Goal: Task Accomplishment & Management: Manage account settings

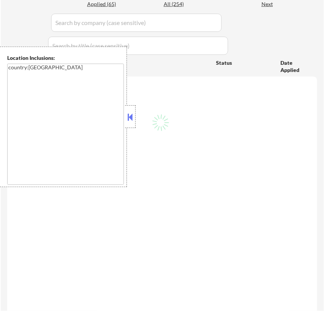
scroll to position [237, 0]
select select ""pending""
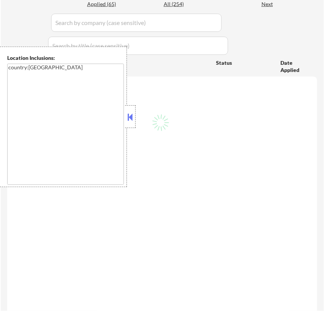
select select ""pending""
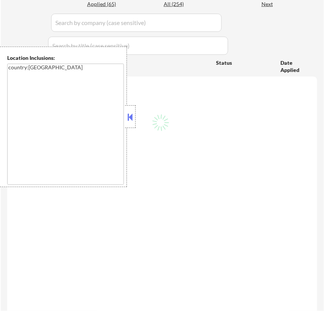
select select ""pending""
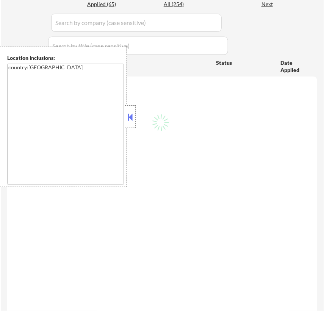
select select ""pending""
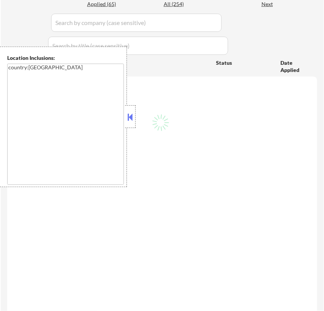
select select ""pending""
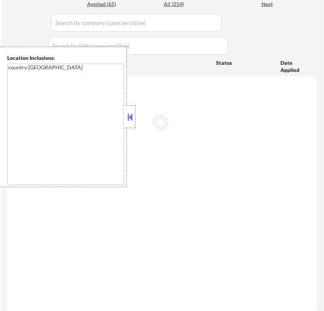
select select ""pending""
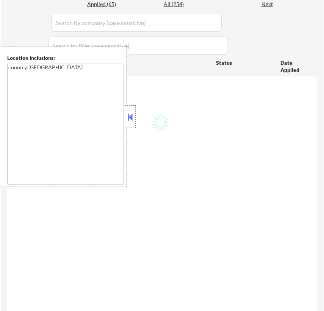
select select ""pending""
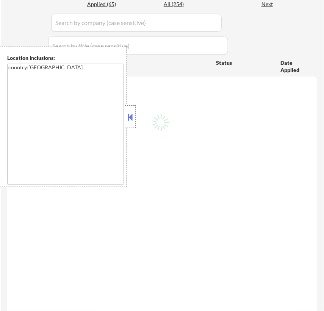
select select ""pending""
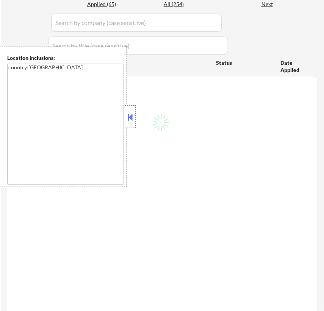
select select ""pending""
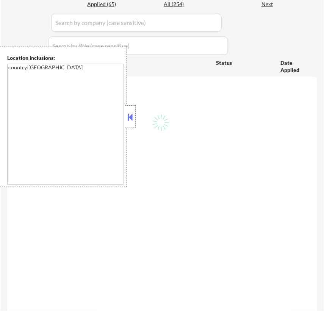
select select ""pending""
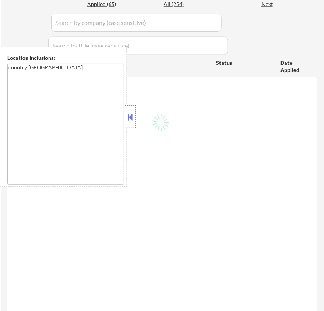
select select ""pending""
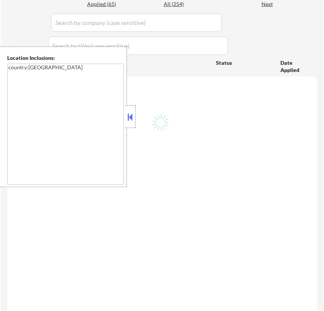
select select ""pending""
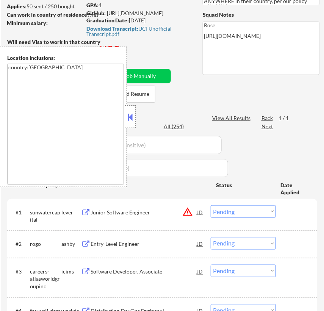
scroll to position [103, 0]
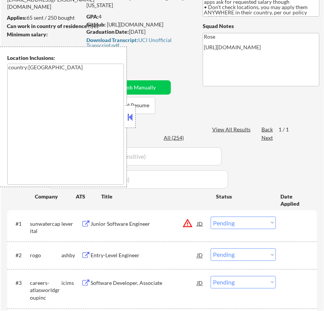
click at [132, 118] on button at bounding box center [130, 116] width 8 height 11
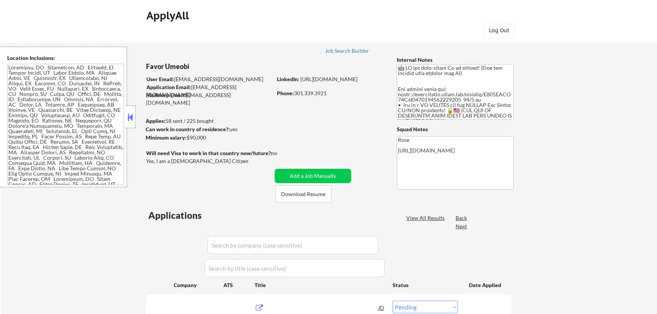
select select ""pending""
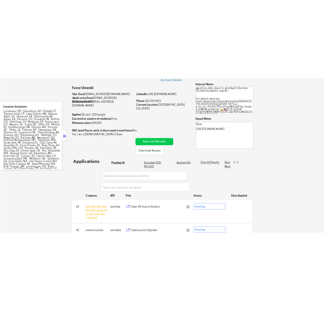
scroll to position [103, 0]
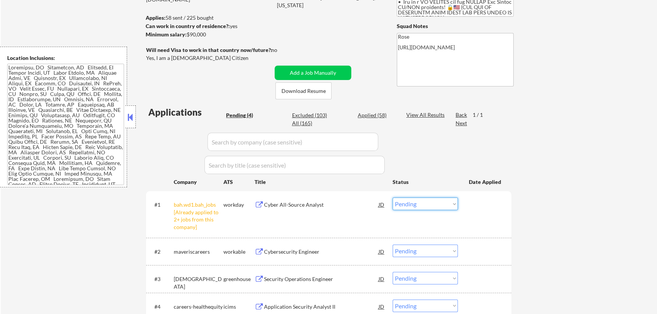
drag, startPoint x: 446, startPoint y: 203, endPoint x: 443, endPoint y: 206, distance: 4.3
click at [446, 203] on select "Choose an option... Pending Applied Excluded (Questions) Excluded (Expired) Exc…" at bounding box center [424, 204] width 65 height 13
click at [392, 198] on select "Choose an option... Pending Applied Excluded (Questions) Excluded (Expired) Exc…" at bounding box center [424, 204] width 65 height 13
select select ""pending""
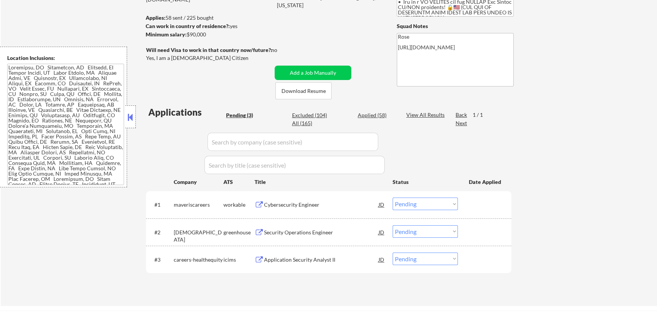
click at [315, 202] on div "Cybersecurity Engineer" at bounding box center [321, 205] width 115 height 8
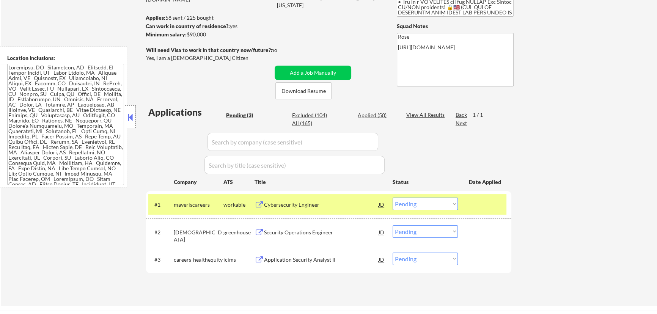
select select ""pending""
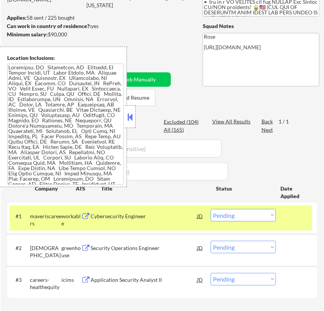
click at [131, 115] on button at bounding box center [130, 116] width 8 height 11
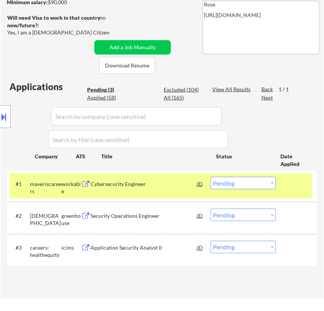
scroll to position [172, 0]
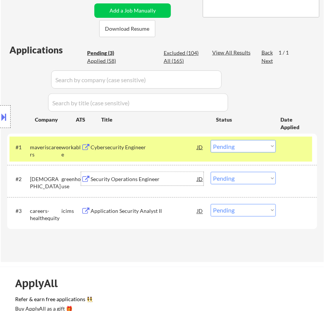
click at [184, 182] on div "Security Operations Engineer" at bounding box center [144, 180] width 107 height 8
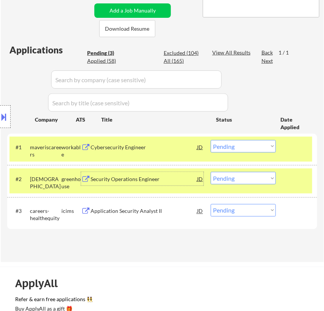
click at [242, 144] on select "Choose an option... Pending Applied Excluded (Questions) Excluded (Expired) Exc…" at bounding box center [243, 146] width 65 height 13
click at [211, 140] on select "Choose an option... Pending Applied Excluded (Questions) Excluded (Expired) Exc…" at bounding box center [243, 146] width 65 height 13
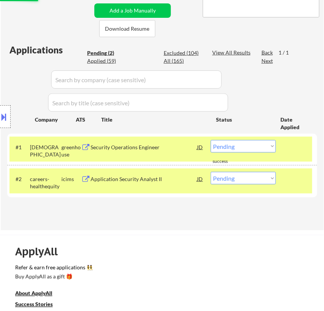
click at [250, 144] on select "Choose an option... Pending Applied Excluded (Questions) Excluded (Expired) Exc…" at bounding box center [243, 146] width 65 height 13
click at [211, 140] on select "Choose an option... Pending Applied Excluded (Questions) Excluded (Expired) Exc…" at bounding box center [243, 146] width 65 height 13
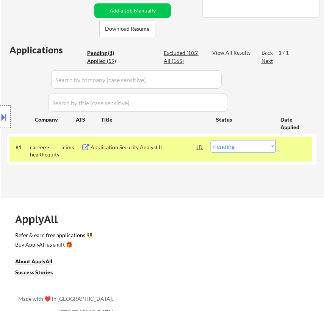
click at [139, 147] on div "Application Security Analyst II" at bounding box center [144, 148] width 107 height 8
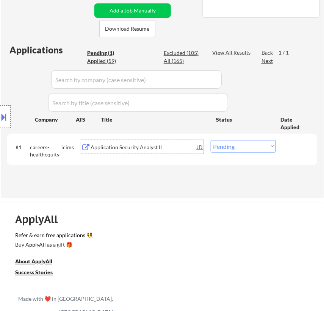
click at [266, 146] on select "Choose an option... Pending Applied Excluded (Questions) Excluded (Expired) Exc…" at bounding box center [243, 146] width 65 height 13
select select ""excluded__salary_""
click at [211, 140] on select "Choose an option... Pending Applied Excluded (Questions) Excluded (Expired) Exc…" at bounding box center [243, 146] width 65 height 13
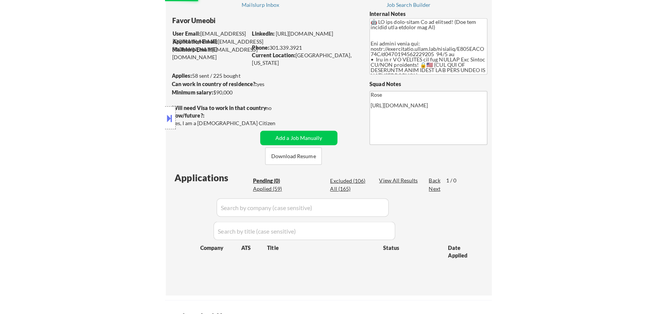
scroll to position [34, 0]
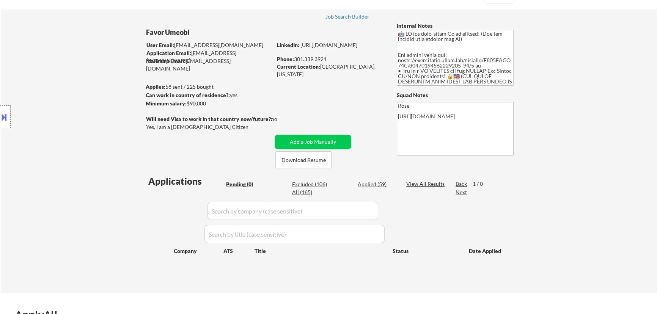
click at [371, 184] on div "Applied (59)" at bounding box center [377, 185] width 38 height 8
select select ""applied""
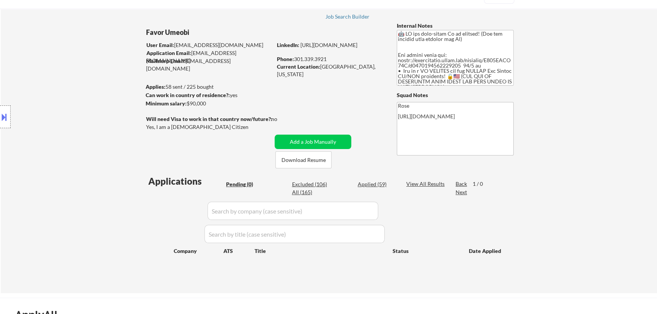
select select ""applied""
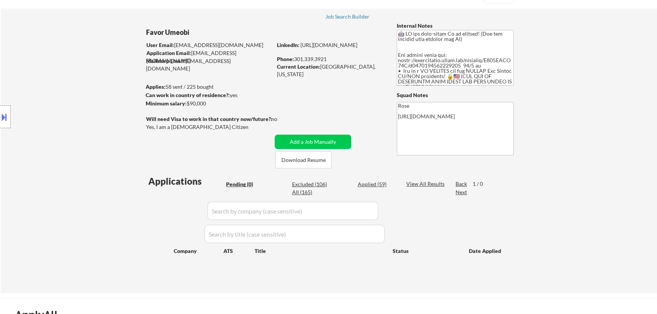
select select ""applied""
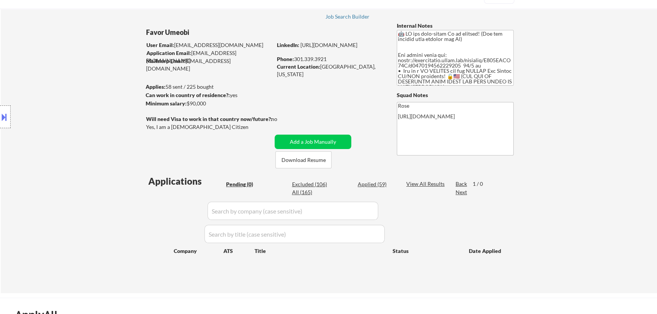
select select ""applied""
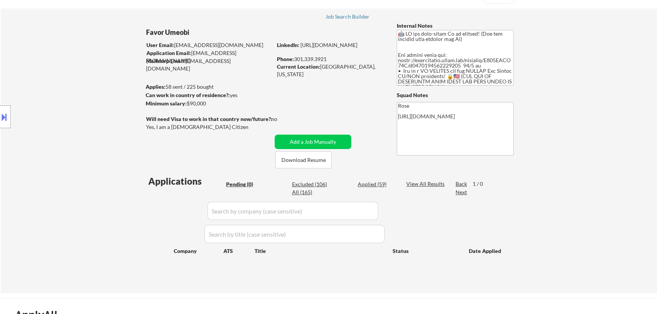
select select ""applied""
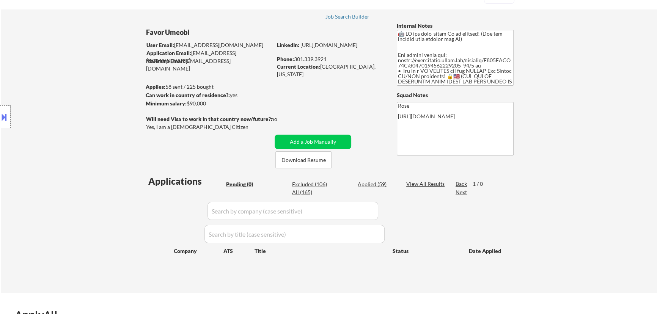
select select ""applied""
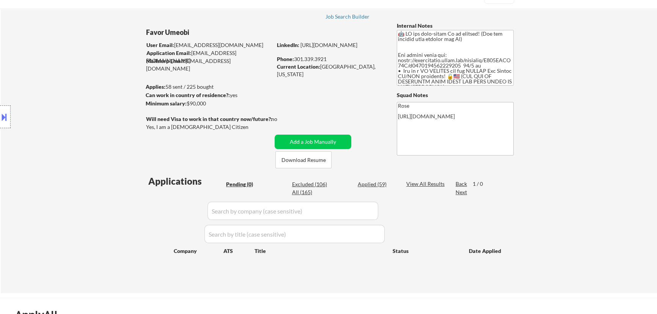
select select ""applied""
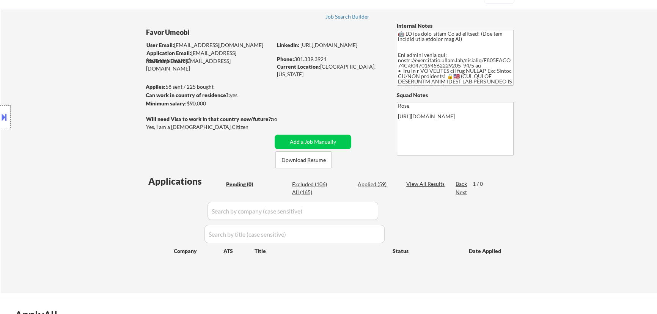
select select ""applied""
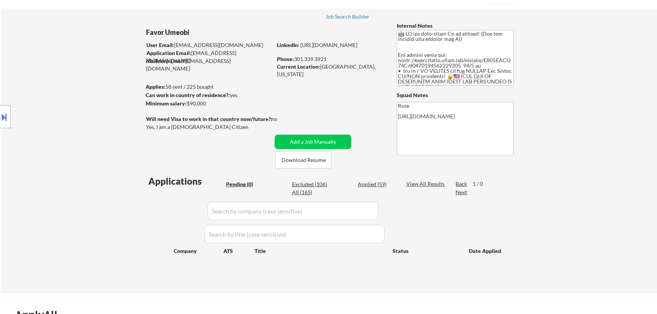
select select ""applied""
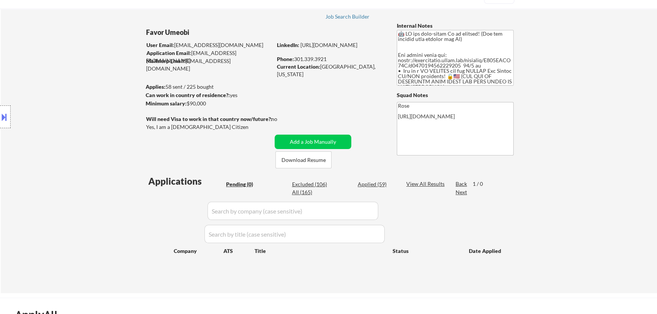
select select ""applied""
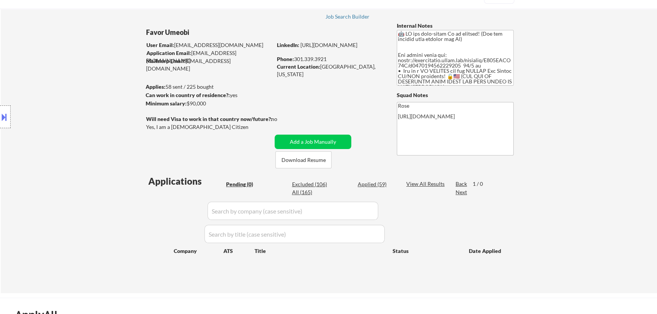
select select ""applied""
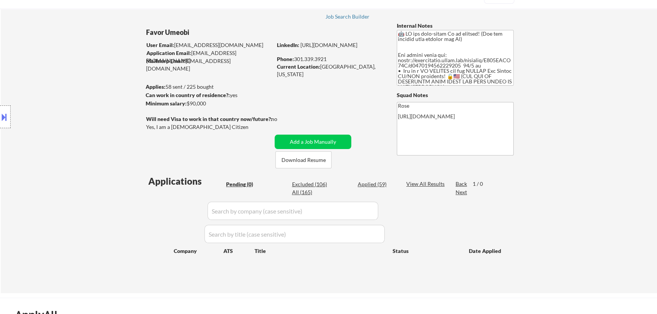
select select ""applied""
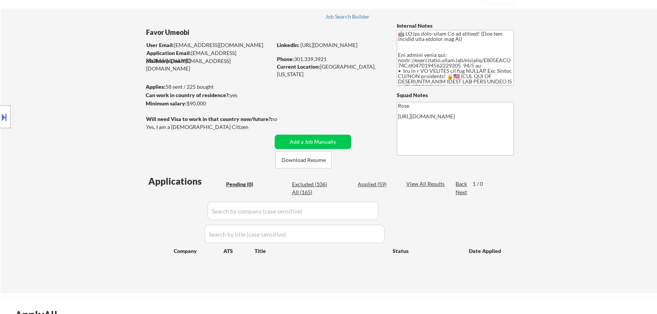
select select ""applied""
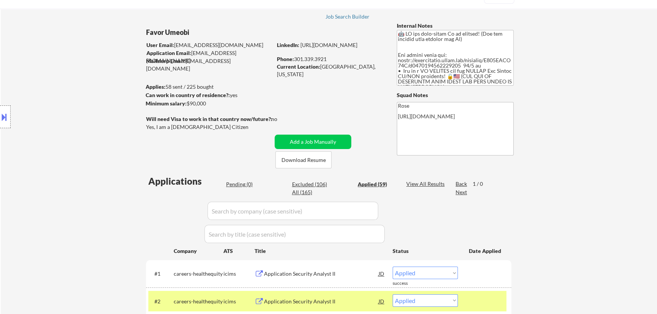
click at [379, 184] on div "Applied (59)" at bounding box center [377, 185] width 38 height 8
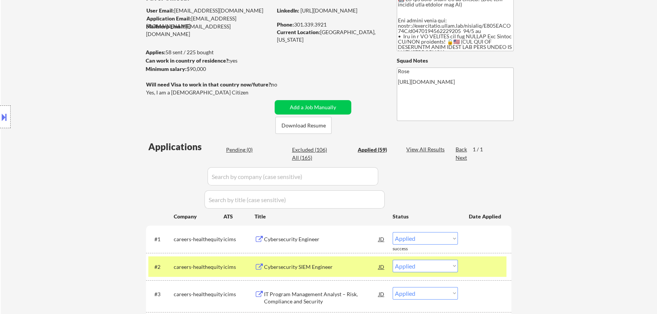
click at [365, 181] on input "input" at bounding box center [292, 176] width 171 height 18
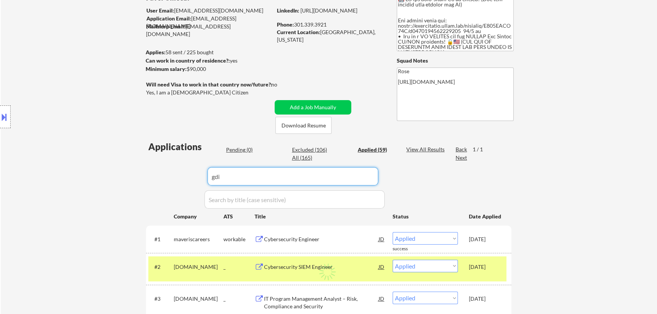
type input "gdit"
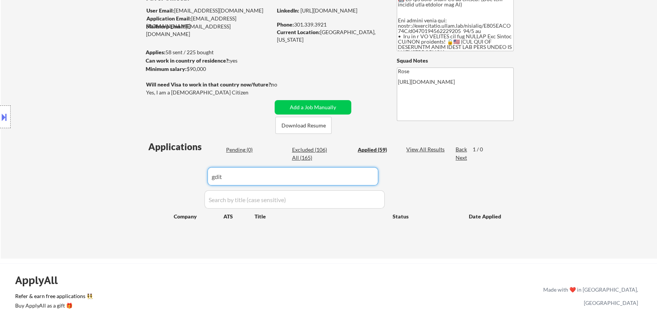
drag, startPoint x: 219, startPoint y: 174, endPoint x: 177, endPoint y: 181, distance: 43.0
click at [178, 181] on div "Applications Pending (0) Excluded (106) Applied (59) All (165) View All Results…" at bounding box center [328, 192] width 365 height 104
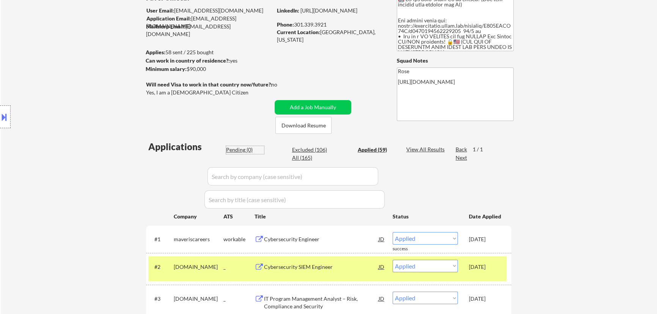
click at [239, 150] on div "Pending (0)" at bounding box center [245, 150] width 38 height 8
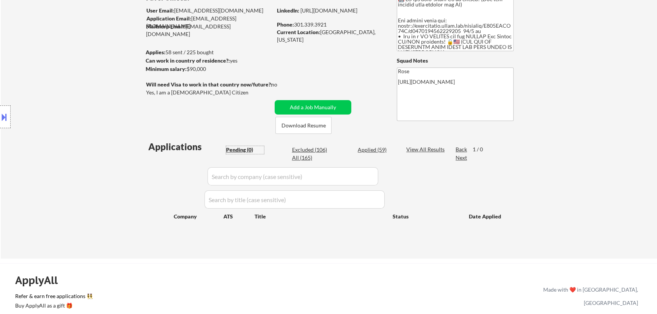
click at [371, 149] on div "Applied (59)" at bounding box center [377, 150] width 38 height 8
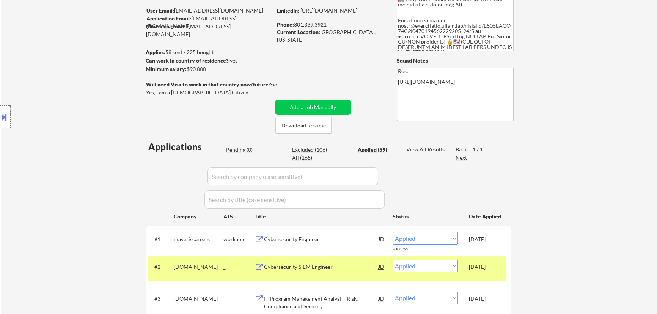
click at [371, 181] on input "input" at bounding box center [292, 176] width 171 height 18
paste input "protera"
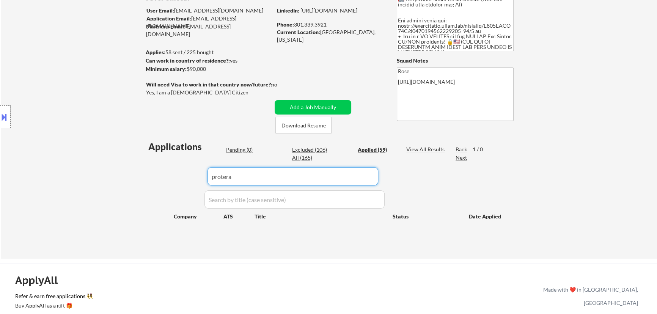
type input "protera"
drag, startPoint x: 242, startPoint y: 176, endPoint x: 188, endPoint y: 180, distance: 54.4
click at [188, 180] on div "Applications Pending (0) Excluded (106) Applied (59) All (165) View All Results…" at bounding box center [328, 192] width 365 height 104
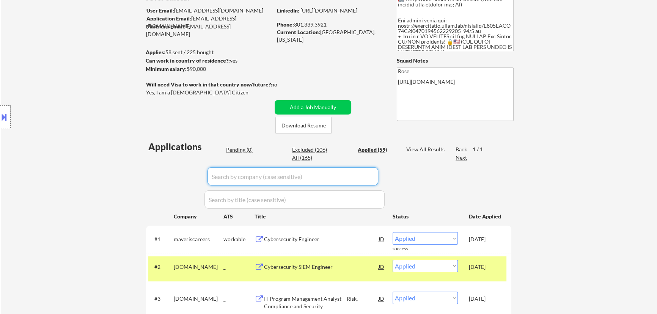
click at [241, 151] on div "Pending (0)" at bounding box center [245, 150] width 38 height 8
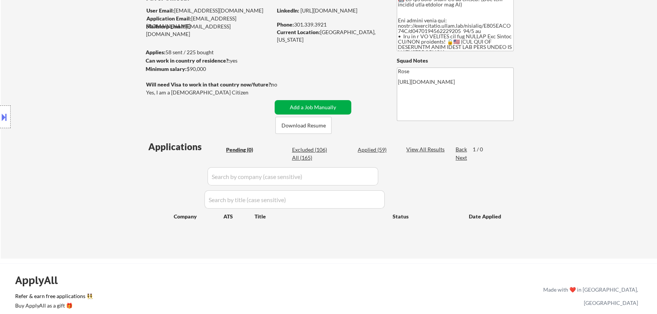
click at [305, 107] on button "Add a Job Manually" at bounding box center [313, 107] width 77 height 14
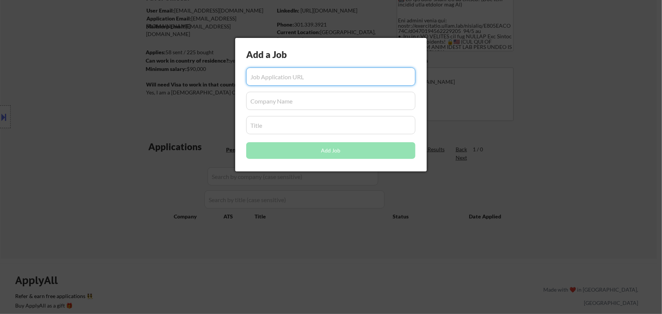
paste input "https://apply.workable.com/protera/j/CB986AC8C3/"
drag, startPoint x: 344, startPoint y: 75, endPoint x: 324, endPoint y: 78, distance: 20.6
click at [324, 78] on input "input" at bounding box center [330, 77] width 169 height 18
type input "https://apply.workable.com/protera/j/CB986AC8C3/"
click at [300, 103] on input "input" at bounding box center [330, 101] width 169 height 18
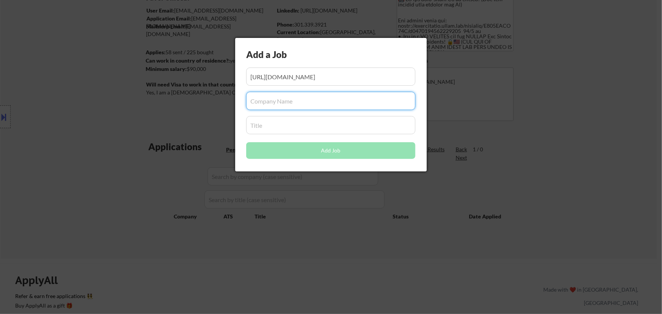
paste input "protera"
type input "protera"
click at [289, 122] on input "input" at bounding box center [330, 125] width 169 height 18
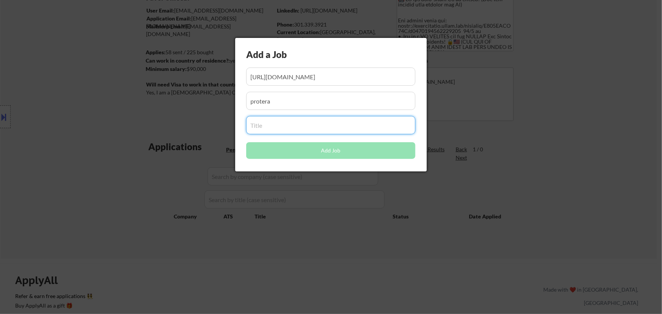
paste input "Junior SAP Security Analyst"
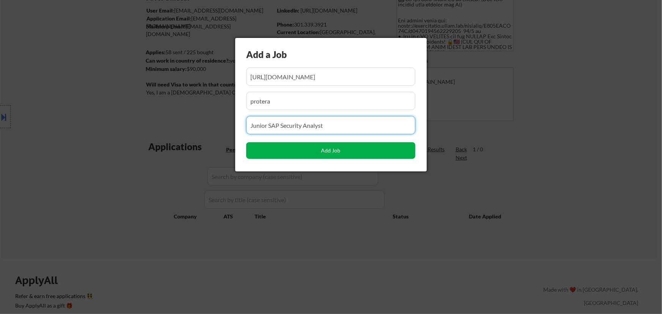
type input "Junior SAP Security Analyst"
click at [331, 152] on button "Add Job" at bounding box center [330, 150] width 169 height 17
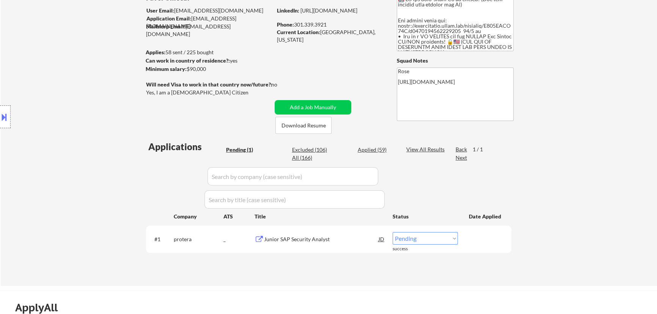
click at [449, 237] on select "Choose an option... Pending Applied Excluded (Questions) Excluded (Expired) Exc…" at bounding box center [424, 238] width 65 height 13
select select ""applied""
click at [392, 232] on select "Choose an option... Pending Applied Excluded (Questions) Excluded (Expired) Exc…" at bounding box center [424, 238] width 65 height 13
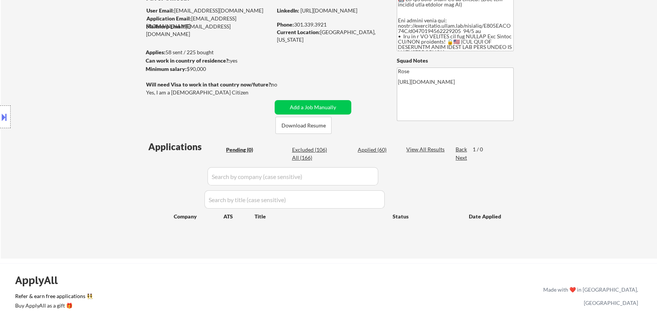
drag, startPoint x: 367, startPoint y: 150, endPoint x: 372, endPoint y: 177, distance: 27.3
click at [367, 150] on div "Applied (60)" at bounding box center [377, 150] width 38 height 8
select select ""applied""
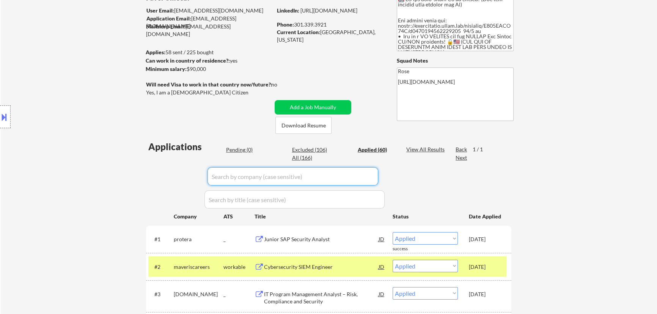
click at [372, 177] on input "input" at bounding box center [292, 176] width 171 height 18
paste input "capitalrx"
type input "capitalrx"
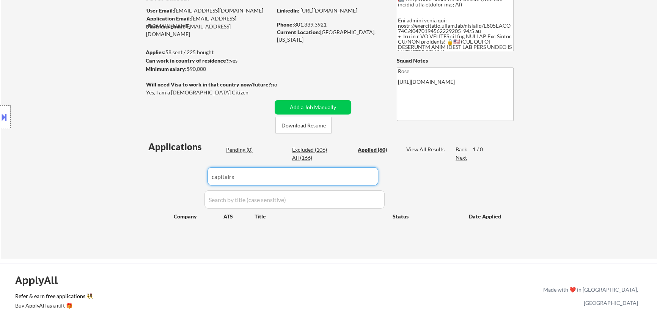
drag, startPoint x: 298, startPoint y: 178, endPoint x: 159, endPoint y: 174, distance: 139.2
click at [159, 174] on div "Applications Pending (0) Excluded (106) Applied (60) All (166) View All Results…" at bounding box center [328, 192] width 365 height 104
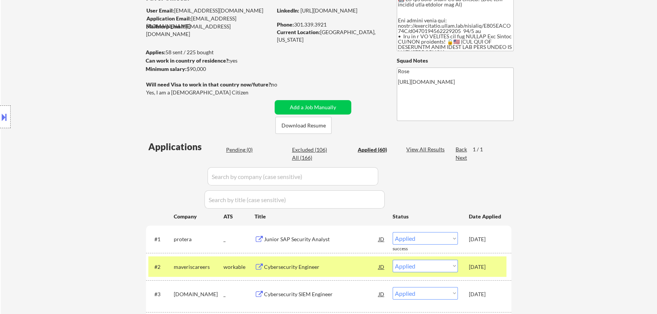
click at [238, 150] on div "Pending (0)" at bounding box center [245, 150] width 38 height 8
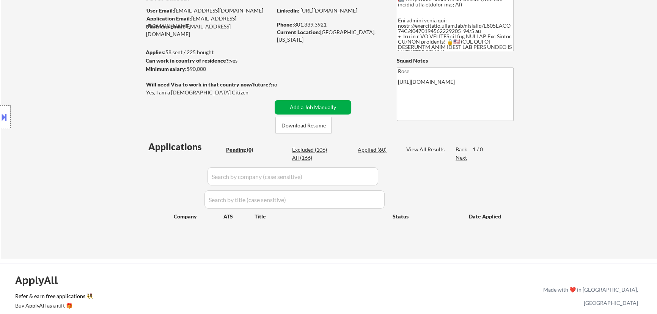
click at [325, 103] on button "Add a Job Manually" at bounding box center [313, 107] width 77 height 14
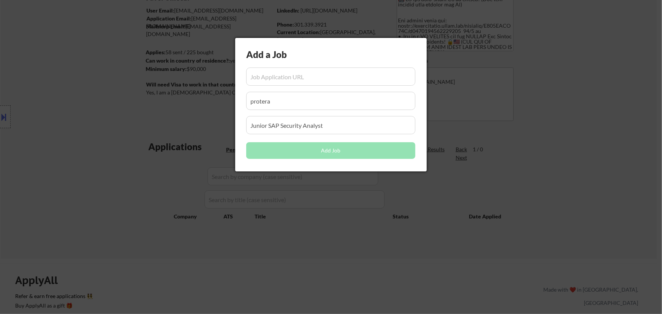
click at [276, 78] on input "input" at bounding box center [330, 77] width 169 height 18
paste input "https://job-boards.greenhouse.io/capitalrx/jobs/4942442008"
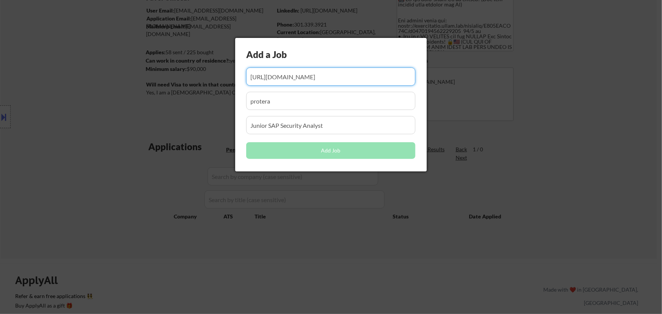
scroll to position [0, 2]
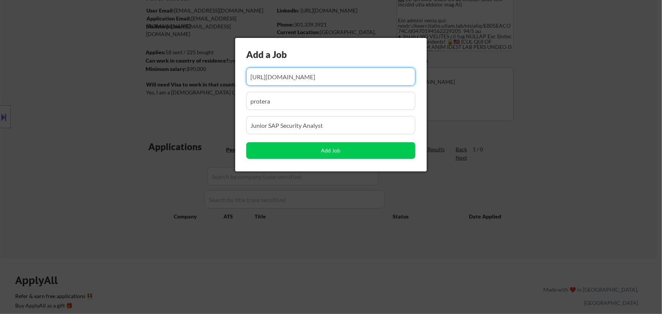
drag, startPoint x: 360, startPoint y: 76, endPoint x: 341, endPoint y: 76, distance: 19.3
click at [337, 76] on input "input" at bounding box center [330, 77] width 169 height 18
type input "https://job-boards.greenhouse.io/capitalrx/jobs/4942442008"
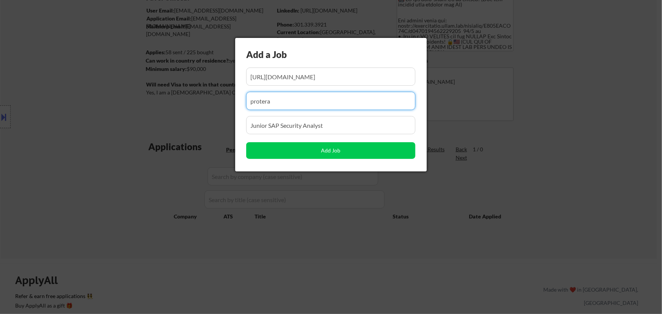
drag, startPoint x: 280, startPoint y: 105, endPoint x: 202, endPoint y: 102, distance: 77.8
click at [202, 102] on body "← Return to /applysquad Mailslurp Inbox Job Search Builder Favor Umeobi User Em…" at bounding box center [331, 88] width 662 height 314
paste input "capitalrx"
type input "capitalrx"
drag, startPoint x: 255, startPoint y: 126, endPoint x: 193, endPoint y: 127, distance: 62.2
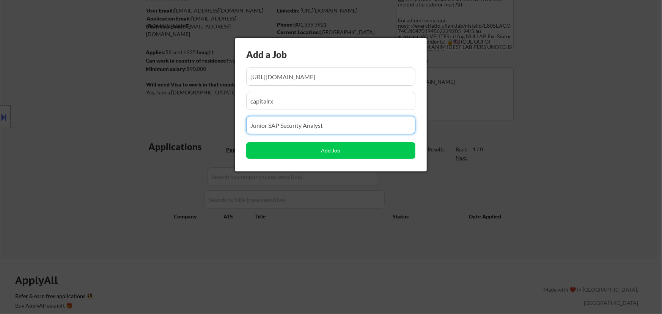
click at [193, 127] on body "← Return to /applysquad Mailslurp Inbox Job Search Builder Favor Umeobi User Em…" at bounding box center [331, 88] width 662 height 314
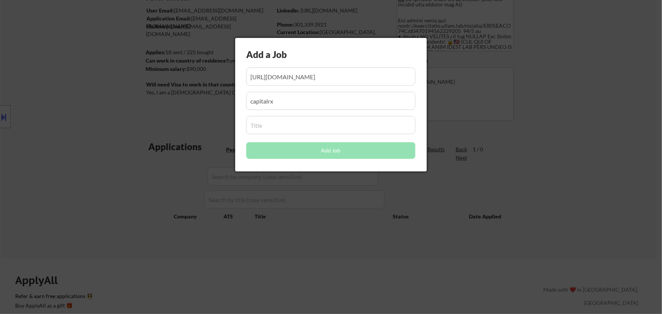
click at [306, 121] on input "input" at bounding box center [330, 125] width 169 height 18
paste input "Cloud Security Engineer"
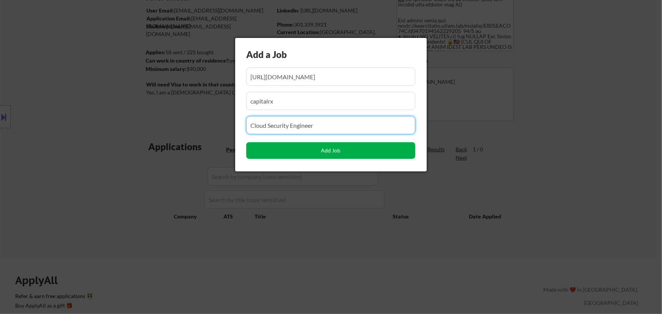
type input "Cloud Security Engineer"
click at [329, 151] on button "Add Job" at bounding box center [330, 150] width 169 height 17
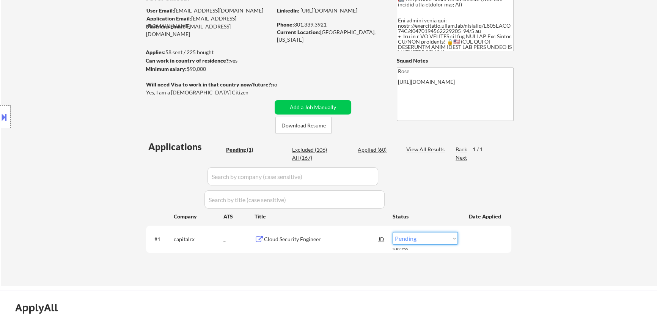
click at [430, 239] on select "Choose an option... Pending Applied Excluded (Questions) Excluded (Expired) Exc…" at bounding box center [424, 238] width 65 height 13
select select ""applied""
click at [392, 232] on select "Choose an option... Pending Applied Excluded (Questions) Excluded (Expired) Exc…" at bounding box center [424, 238] width 65 height 13
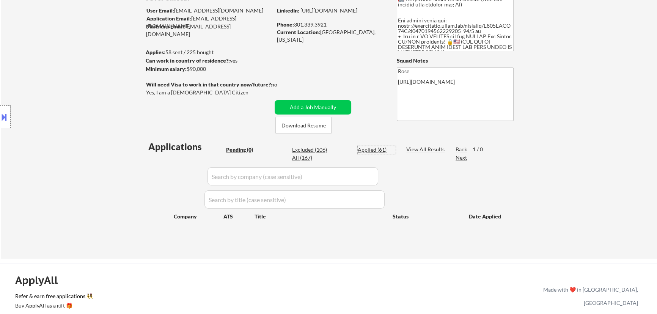
click at [382, 146] on div "Applied (61)" at bounding box center [377, 150] width 38 height 8
select select ""applied""
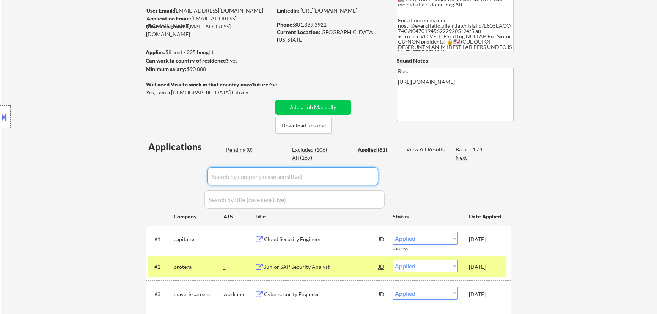
click at [369, 175] on input "input" at bounding box center [292, 176] width 171 height 18
type input "eklm"
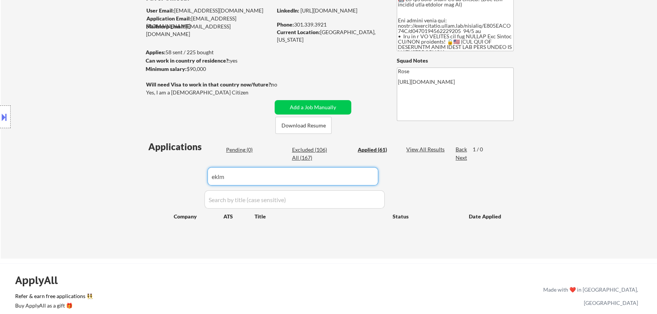
drag, startPoint x: 208, startPoint y: 179, endPoint x: 181, endPoint y: 179, distance: 26.5
click at [181, 179] on div "Applications Pending (0) Excluded (106) Applied (61) All (167) View All Results…" at bounding box center [328, 192] width 365 height 104
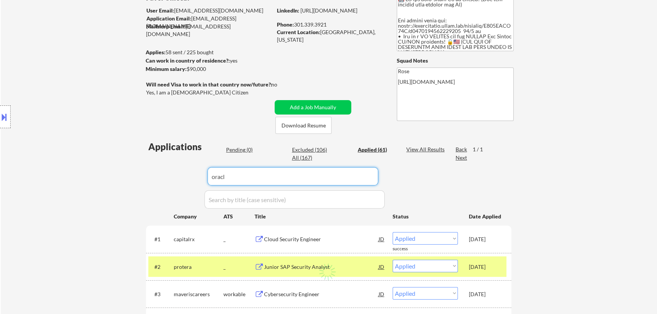
type input "oracle"
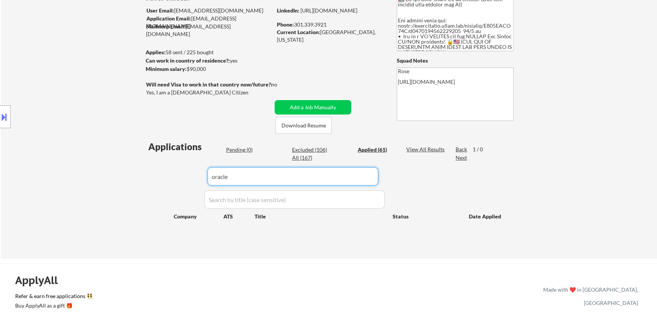
drag, startPoint x: 212, startPoint y: 174, endPoint x: 158, endPoint y: 174, distance: 53.5
click at [159, 173] on div "Applications Pending (0) Excluded (106) Applied (61) All (167) View All Results…" at bounding box center [328, 192] width 365 height 104
click at [275, 181] on input "input" at bounding box center [292, 176] width 171 height 18
drag, startPoint x: 267, startPoint y: 178, endPoint x: 190, endPoint y: 178, distance: 77.0
click at [190, 178] on div "Applications Pending (0) Excluded (106) Applied (61) All (167) View All Results…" at bounding box center [328, 192] width 365 height 104
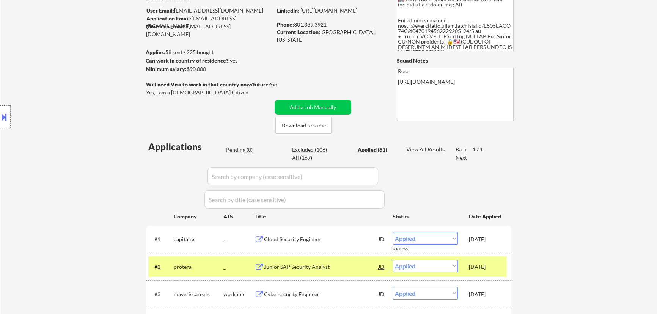
select select ""applied""
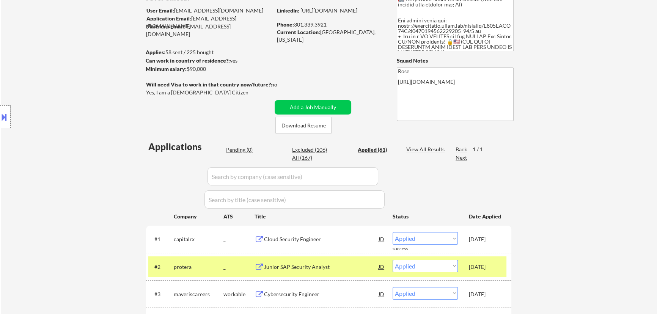
select select ""applied""
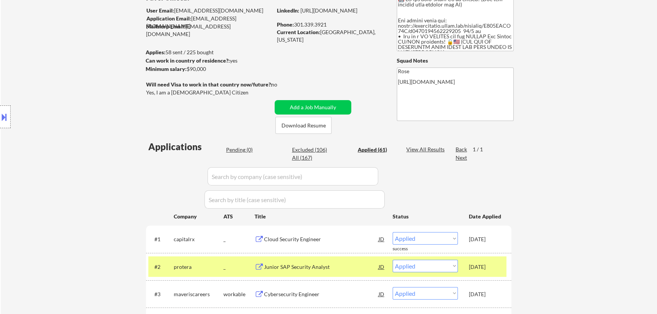
select select ""applied""
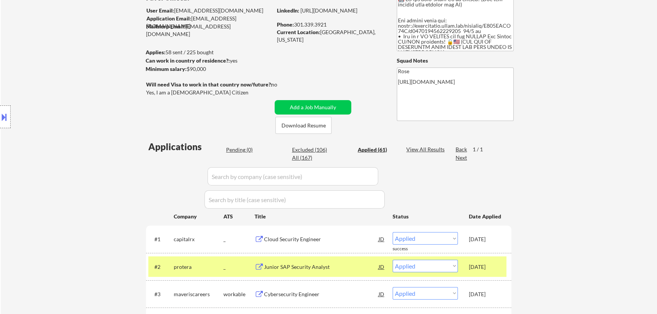
select select ""applied""
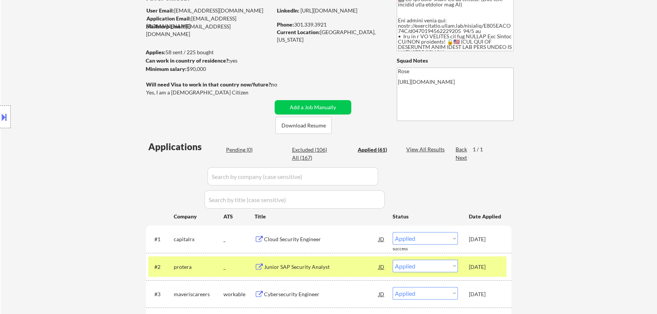
select select ""applied""
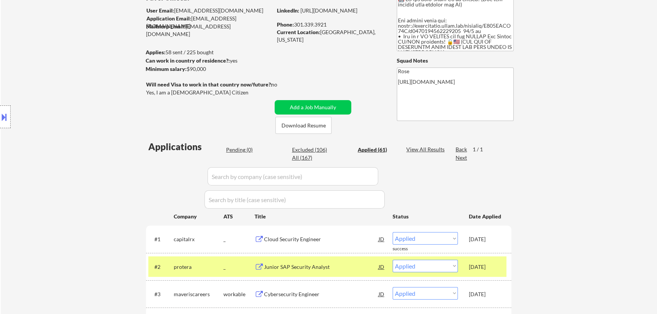
select select ""applied""
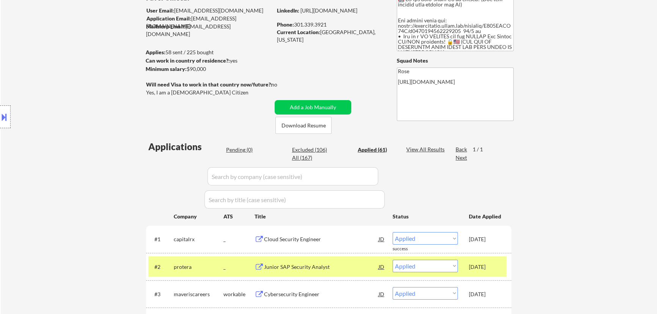
select select ""applied""
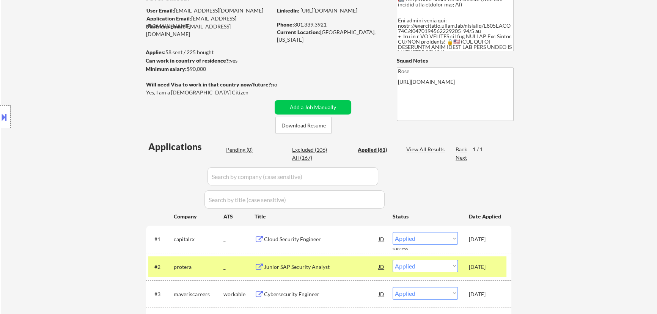
select select ""applied""
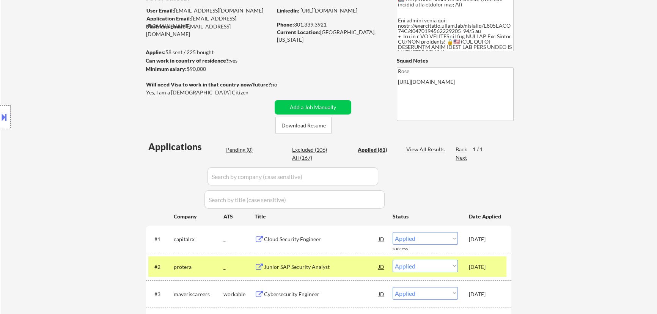
select select ""applied""
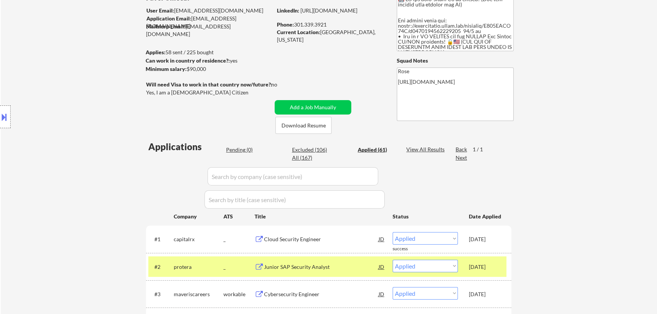
select select ""applied""
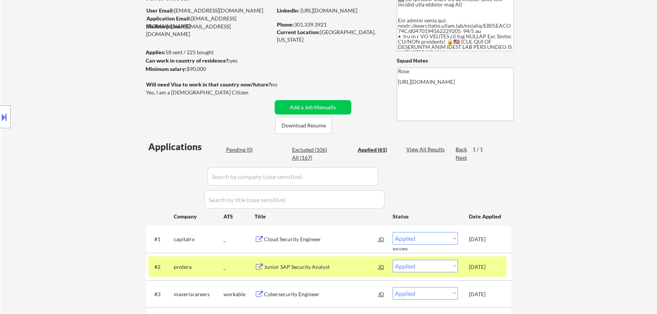
select select ""applied""
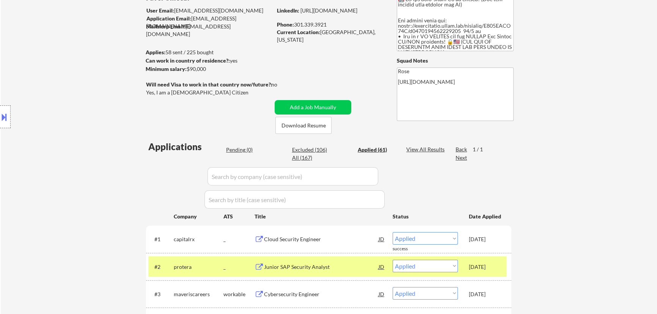
select select ""applied""
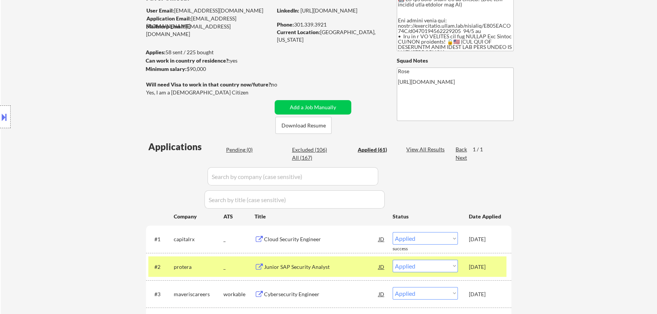
select select ""applied""
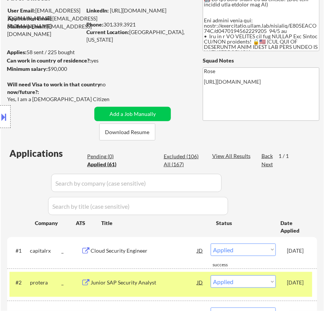
select select ""applied""
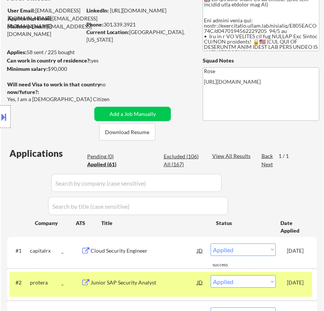
select select ""applied""
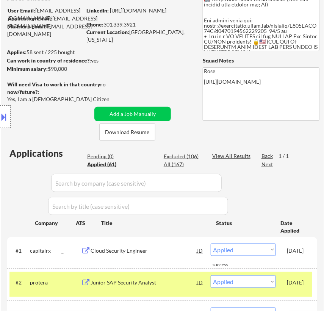
select select ""applied""
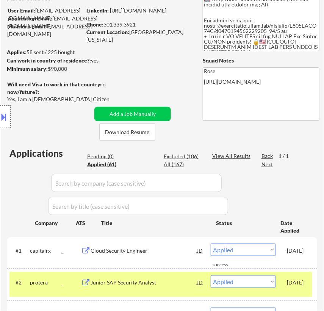
select select ""applied""
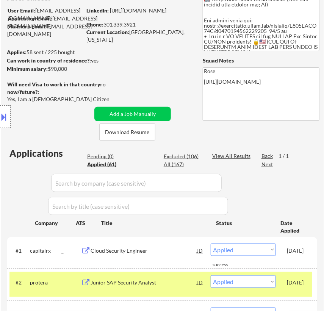
select select ""applied""
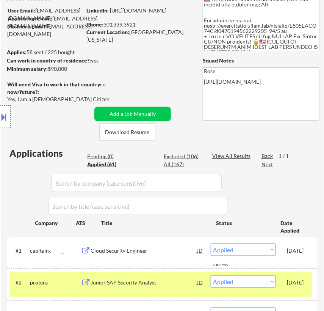
select select ""applied""
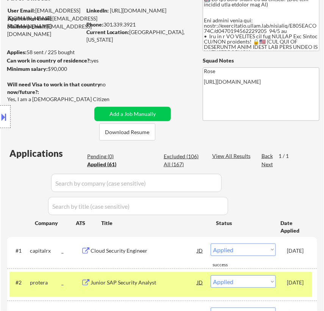
select select ""applied""
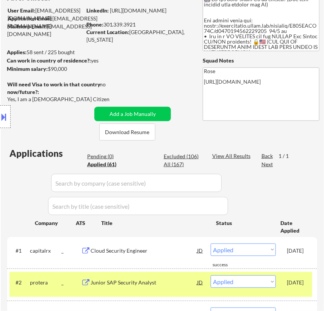
select select ""applied""
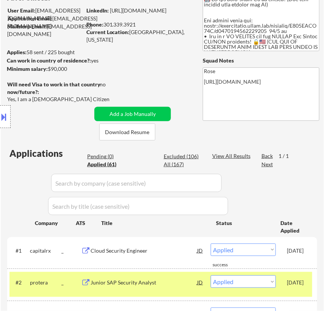
select select ""applied""
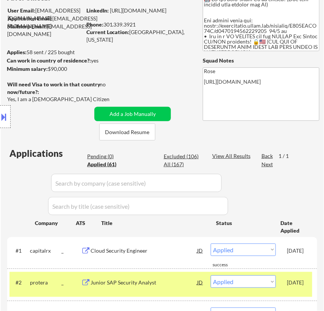
select select ""applied""
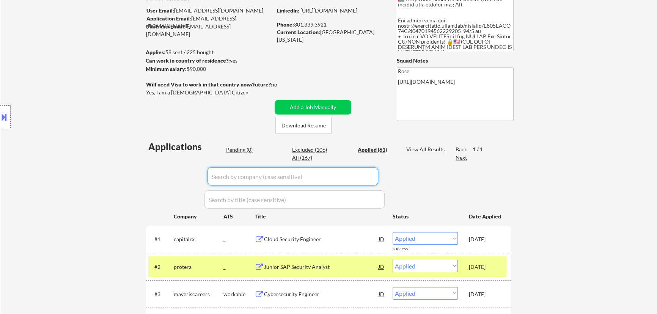
click at [242, 151] on div "Pending (0)" at bounding box center [245, 150] width 38 height 8
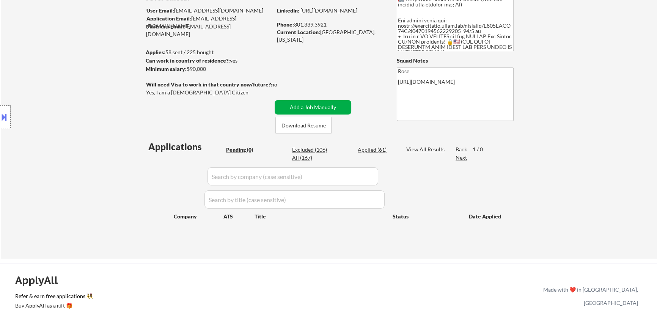
click at [318, 106] on button "Add a Job Manually" at bounding box center [313, 107] width 77 height 14
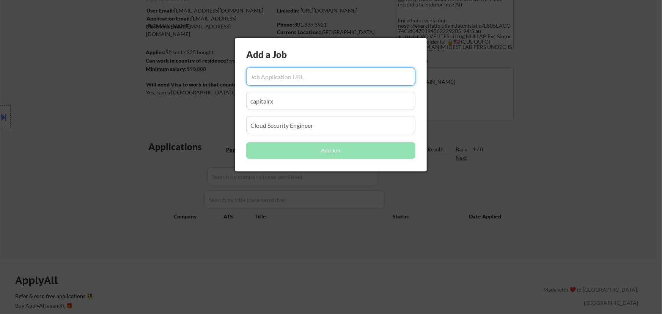
click at [316, 77] on input "input" at bounding box center [330, 77] width 169 height 18
paste input "https://eklm.fa.us2.oraclecloud.com/hcmUI/CandidateExperience/en/sites/CX/job/2…"
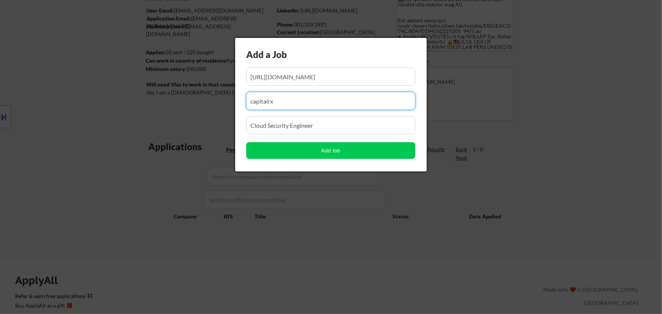
drag, startPoint x: 272, startPoint y: 104, endPoint x: 215, endPoint y: 107, distance: 56.6
click at [217, 107] on body "← Return to /applysquad Mailslurp Inbox Job Search Builder Favor Umeobi User Em…" at bounding box center [331, 88] width 662 height 314
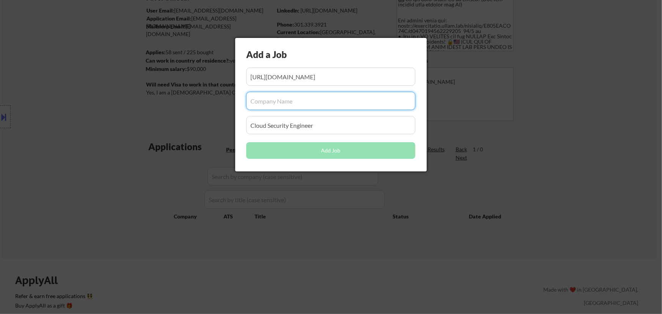
click at [344, 106] on input "input" at bounding box center [330, 101] width 169 height 18
paste input "eklm.fa.us2.oraclecloud.com"
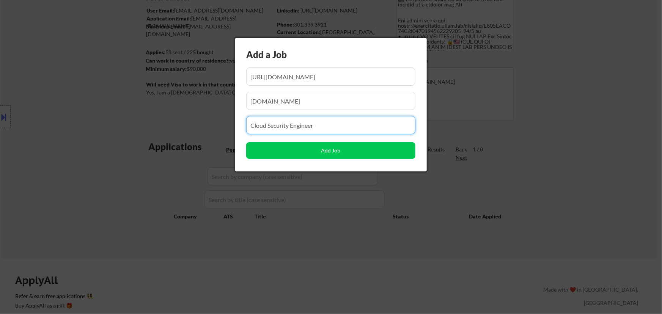
drag, startPoint x: 321, startPoint y: 130, endPoint x: 187, endPoint y: 134, distance: 133.6
click at [187, 134] on body "← Return to /applysquad Mailslurp Inbox Job Search Builder Favor Umeobi User Em…" at bounding box center [331, 88] width 662 height 314
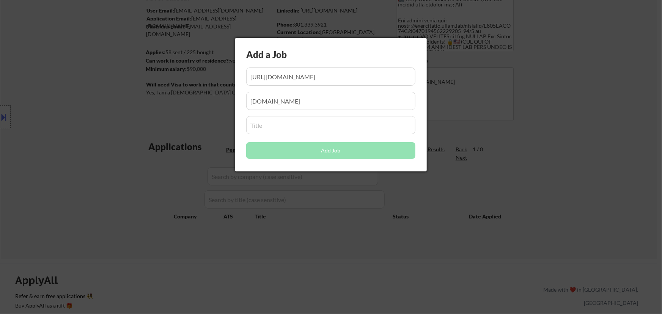
click at [315, 126] on input "input" at bounding box center [330, 125] width 169 height 18
paste input "Analyst - IT Security"
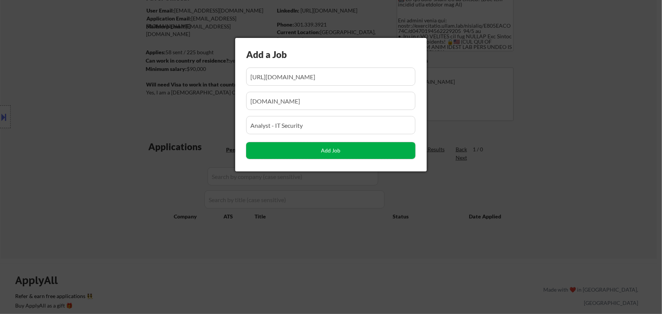
click at [333, 152] on button "Add Job" at bounding box center [330, 150] width 169 height 17
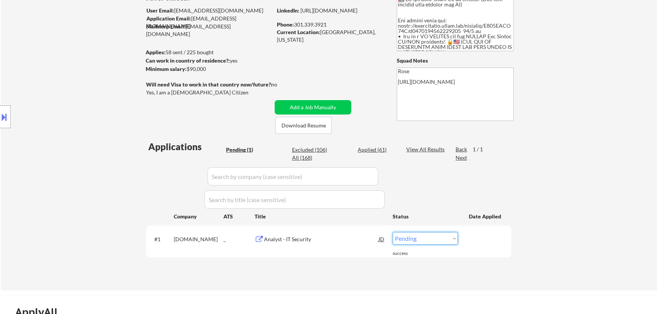
click at [431, 238] on select "Choose an option... Pending Applied Excluded (Questions) Excluded (Expired) Exc…" at bounding box center [424, 238] width 65 height 13
click at [392, 232] on select "Choose an option... Pending Applied Excluded (Questions) Excluded (Expired) Exc…" at bounding box center [424, 238] width 65 height 13
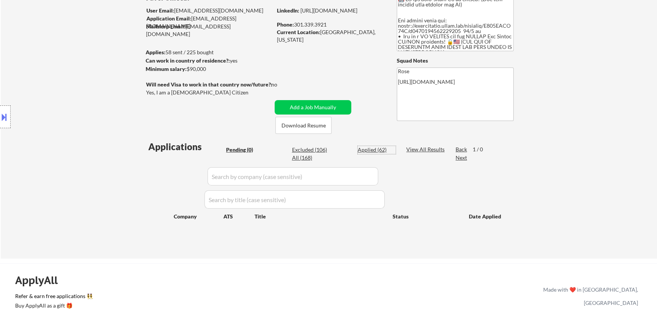
click at [371, 151] on div "Applied (62)" at bounding box center [377, 150] width 38 height 8
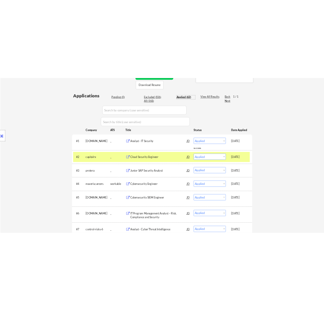
scroll to position [172, 0]
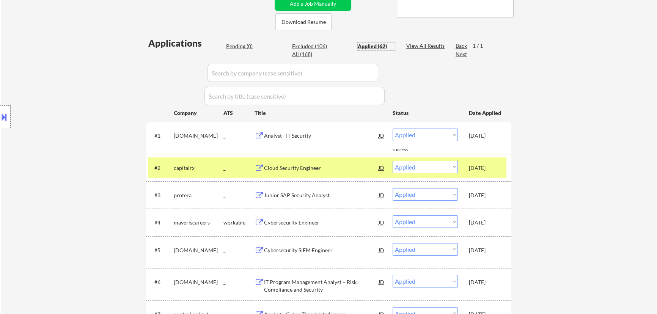
click at [361, 67] on input "input" at bounding box center [292, 73] width 171 height 18
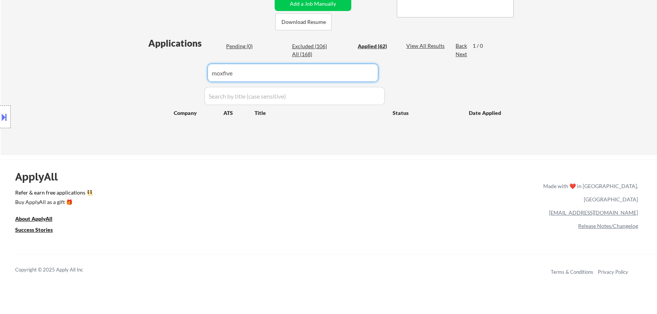
drag, startPoint x: 300, startPoint y: 70, endPoint x: 195, endPoint y: 74, distance: 105.5
click at [195, 74] on div "Applications Pending (0) Excluded (106) Applied (62) All (168) View All Results…" at bounding box center [328, 89] width 365 height 104
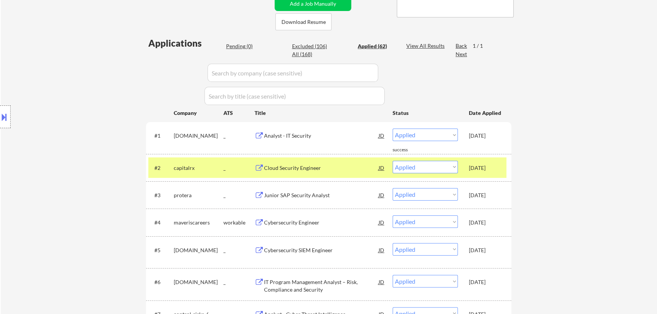
click at [361, 77] on input "input" at bounding box center [292, 73] width 171 height 18
paste input "/appliedis.wd5.myworkdayjobs.com"
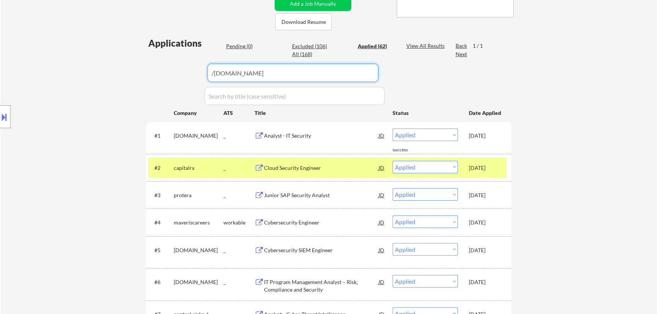
drag, startPoint x: 213, startPoint y: 71, endPoint x: 200, endPoint y: 74, distance: 12.7
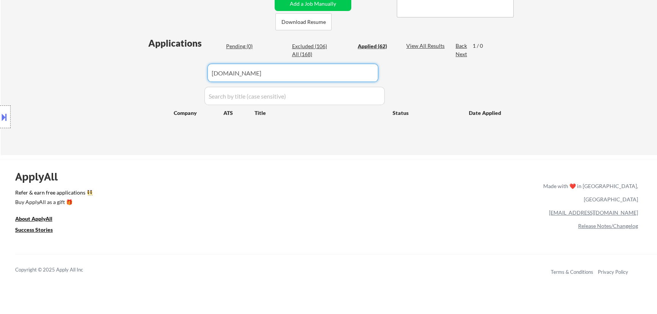
drag, startPoint x: 314, startPoint y: 76, endPoint x: 185, endPoint y: 76, distance: 129.3
click at [185, 76] on div "Applications Pending (0) Excluded (106) Applied (62) All (168) View All Results…" at bounding box center [328, 89] width 365 height 104
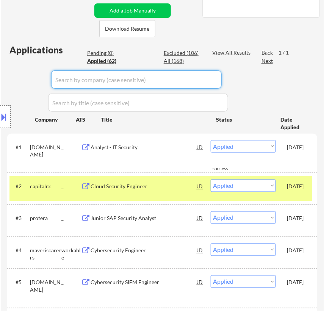
click at [5, 113] on button at bounding box center [4, 117] width 8 height 13
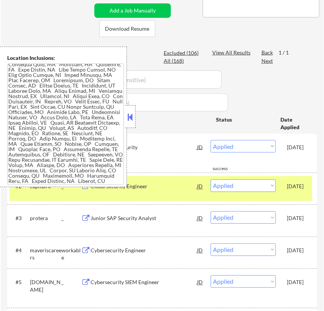
scroll to position [119, 0]
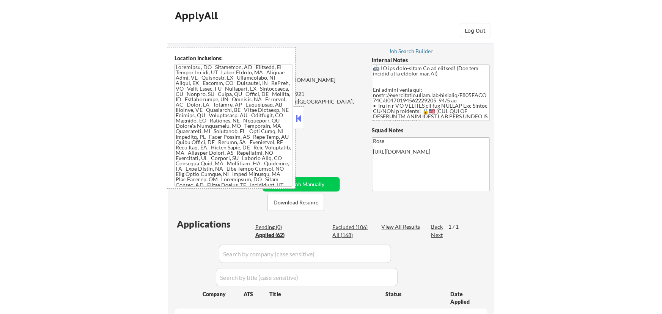
scroll to position [0, 0]
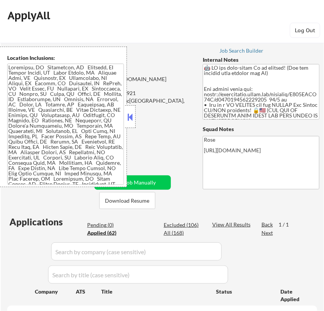
click at [128, 116] on button at bounding box center [130, 116] width 8 height 11
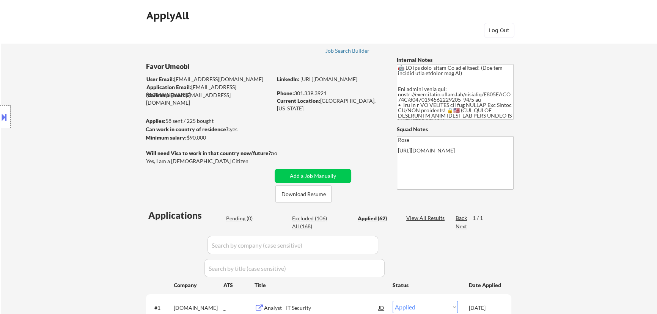
click at [238, 220] on div "Pending (0)" at bounding box center [245, 219] width 38 height 8
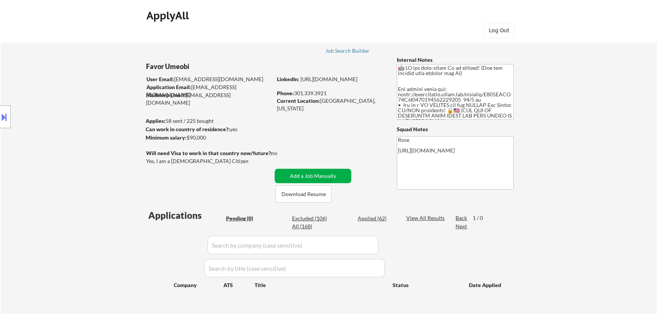
click at [308, 174] on button "Add a Job Manually" at bounding box center [313, 176] width 77 height 14
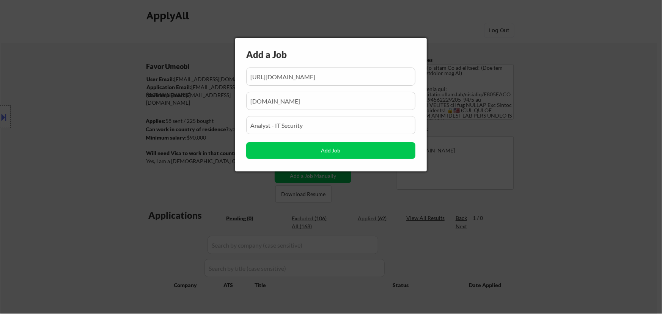
scroll to position [0, 75]
drag, startPoint x: 351, startPoint y: 78, endPoint x: 292, endPoint y: 83, distance: 59.4
click at [292, 83] on input "input" at bounding box center [330, 77] width 169 height 18
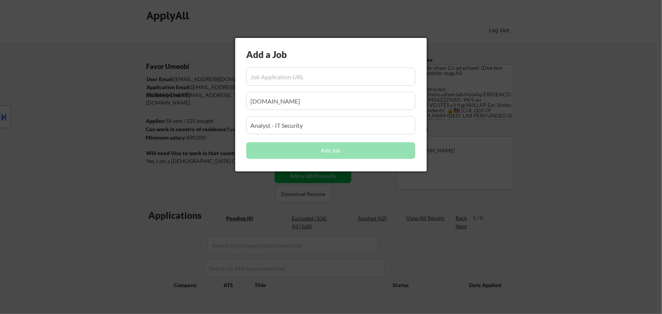
click at [279, 80] on input "input" at bounding box center [330, 77] width 169 height 18
paste input "https://appliedis.wd5.myworkdayjobs.com/ais_careers/job/McLean-VA/SOC-Engineer-…"
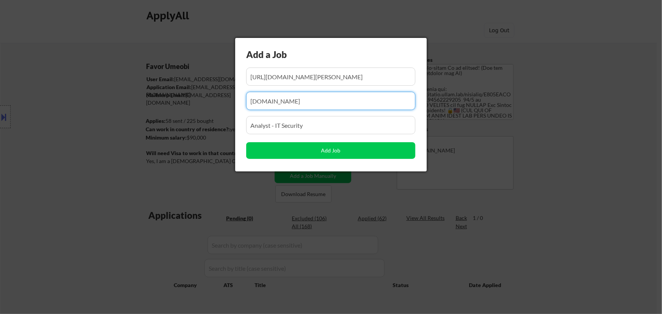
drag, startPoint x: 326, startPoint y: 101, endPoint x: 195, endPoint y: 109, distance: 131.1
click at [195, 109] on body "← Return to /applysquad Mailslurp Inbox Job Search Builder Favor Umeobi User Em…" at bounding box center [331, 157] width 662 height 314
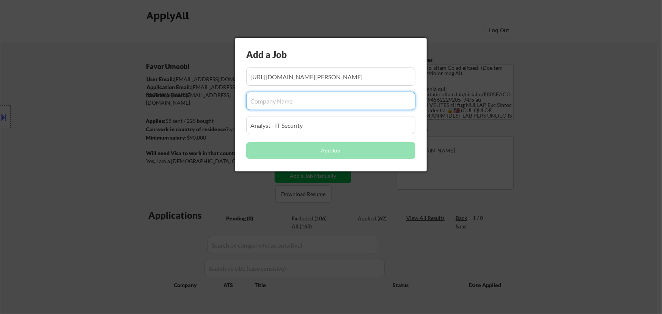
click at [310, 100] on input "input" at bounding box center [330, 101] width 169 height 18
paste input "appliedis.wd5.myworkdayjobs.com"
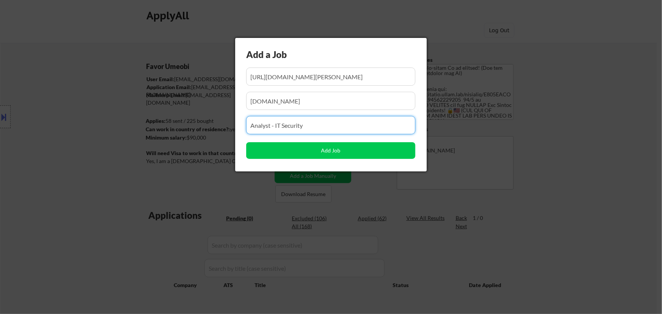
drag, startPoint x: 305, startPoint y: 124, endPoint x: 205, endPoint y: 122, distance: 99.7
click at [203, 124] on body "← Return to /applysquad Mailslurp Inbox Job Search Builder Favor Umeobi User Em…" at bounding box center [331, 157] width 662 height 314
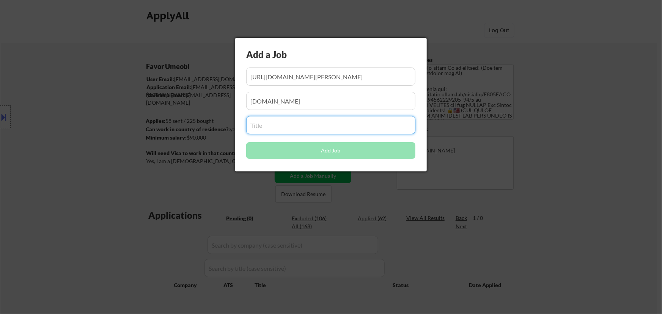
click at [273, 126] on input "input" at bounding box center [330, 125] width 169 height 18
paste input "SOC Engineer Tier 1/2"
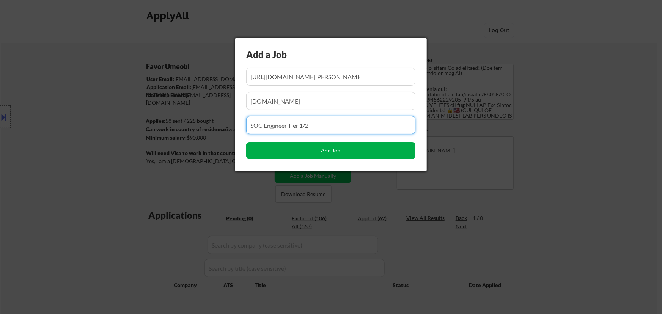
click at [327, 151] on button "Add Job" at bounding box center [330, 150] width 169 height 17
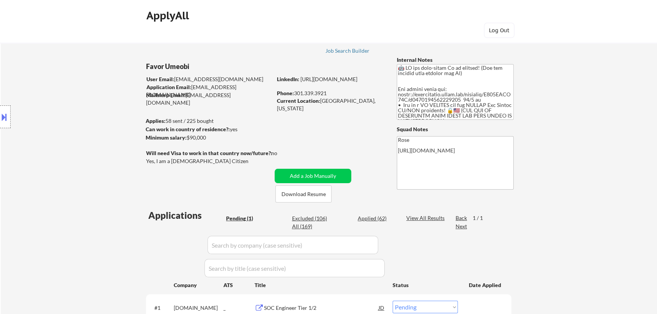
scroll to position [69, 0]
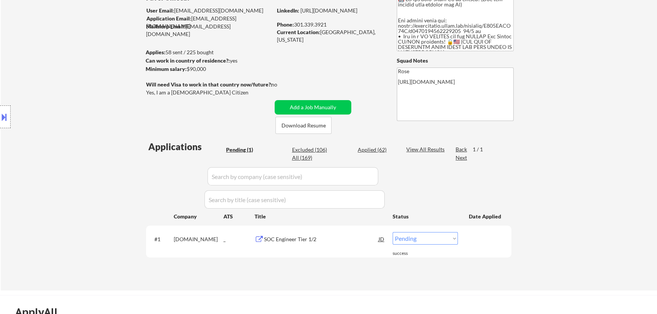
click at [444, 240] on select "Choose an option... Pending Applied Excluded (Questions) Excluded (Expired) Exc…" at bounding box center [424, 238] width 65 height 13
click at [392, 232] on select "Choose an option... Pending Applied Excluded (Questions) Excluded (Expired) Exc…" at bounding box center [424, 238] width 65 height 13
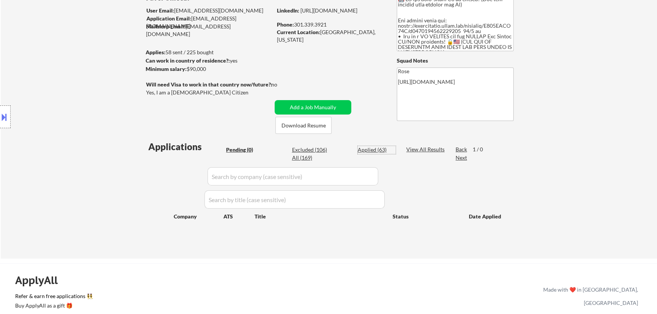
click at [378, 147] on div "Applied (63)" at bounding box center [377, 150] width 38 height 8
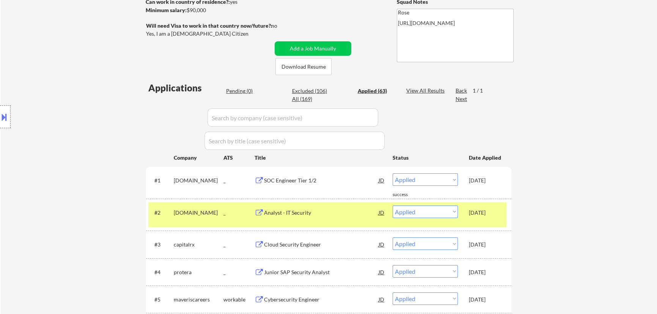
scroll to position [138, 0]
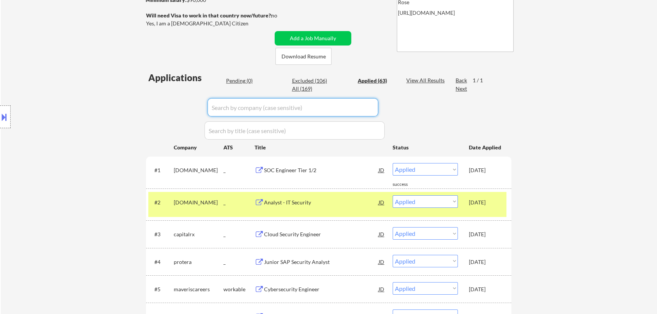
click at [344, 107] on input "input" at bounding box center [292, 107] width 171 height 18
paste input "freedomconsulting"
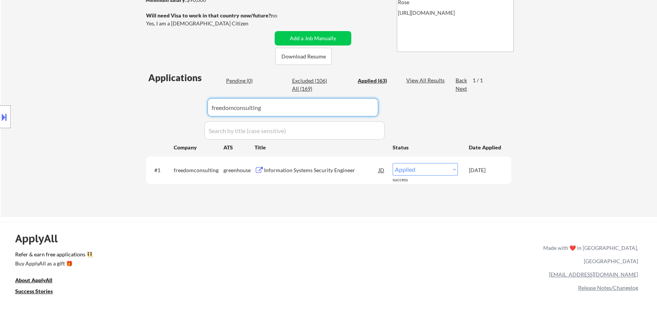
drag, startPoint x: 276, startPoint y: 109, endPoint x: 149, endPoint y: 109, distance: 126.3
click at [150, 109] on div "Applications Pending (0) Excluded (106) Applied (63) All (169) View All Results…" at bounding box center [328, 136] width 365 height 131
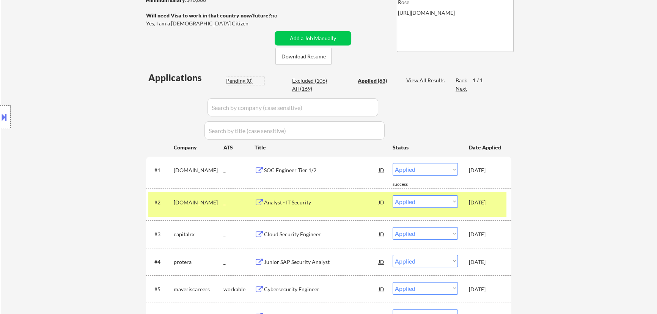
click at [234, 79] on div "Pending (0)" at bounding box center [245, 81] width 38 height 8
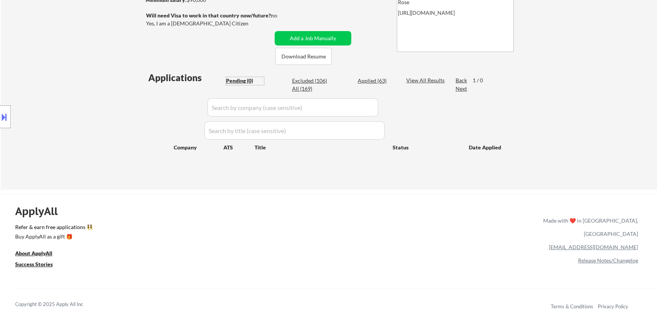
click at [371, 81] on div "Applied (63)" at bounding box center [377, 81] width 38 height 8
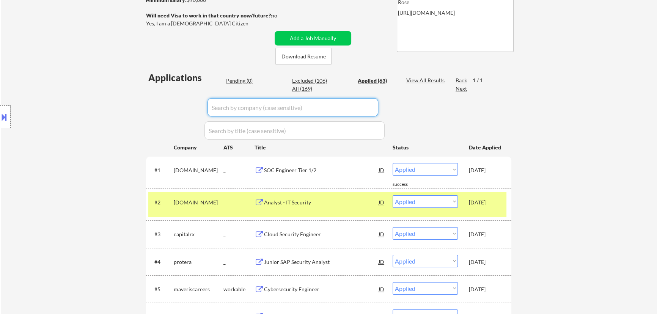
click at [365, 110] on input "input" at bounding box center [292, 107] width 171 height 18
paste input "edmn.fa.us2.oraclecloud.com"
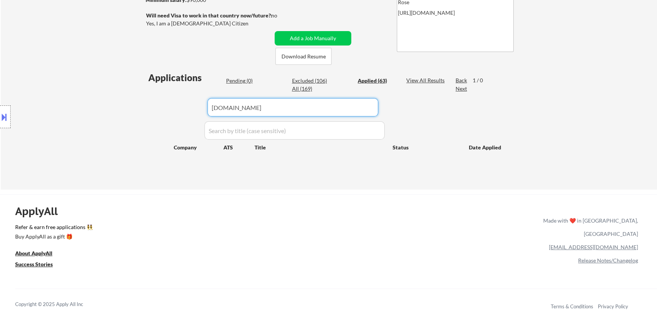
drag, startPoint x: 350, startPoint y: 112, endPoint x: 182, endPoint y: 109, distance: 168.0
click at [170, 109] on div "Applications Pending (0) Excluded (106) Applied (63) All (169) View All Results…" at bounding box center [328, 123] width 365 height 104
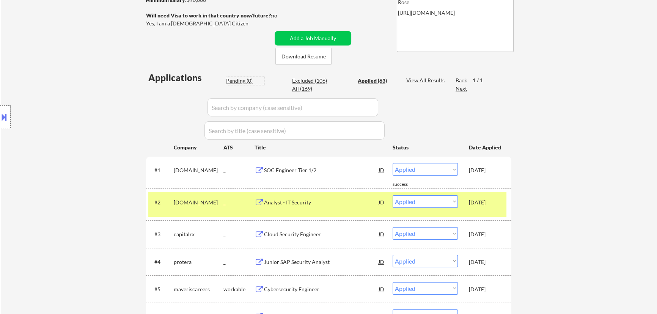
click at [236, 78] on div "Pending (0)" at bounding box center [245, 81] width 38 height 8
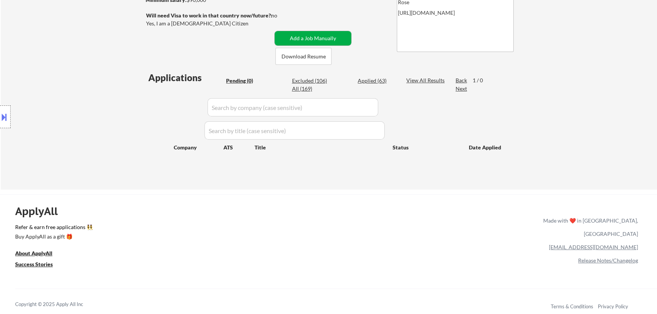
click at [307, 38] on button "Add a Job Manually" at bounding box center [313, 38] width 77 height 14
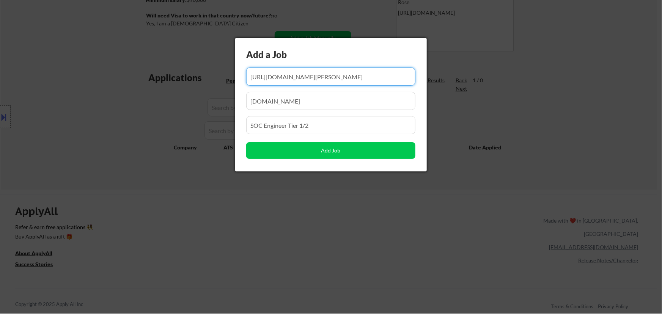
scroll to position [0, 133]
drag, startPoint x: 372, startPoint y: 79, endPoint x: 272, endPoint y: 81, distance: 100.1
click at [272, 81] on input "input" at bounding box center [330, 77] width 169 height 18
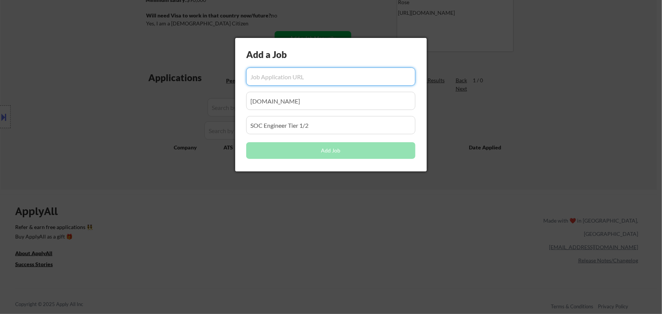
scroll to position [0, 0]
paste input "edmn.fa.us2.oraclecloud.com"
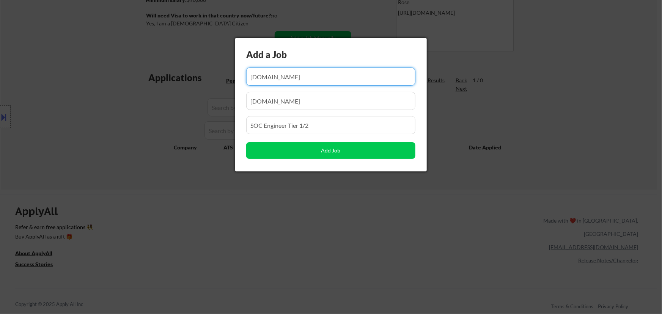
drag, startPoint x: 342, startPoint y: 77, endPoint x: 235, endPoint y: 81, distance: 106.6
click at [235, 81] on div "Add a Job Add Job" at bounding box center [331, 104] width 192 height 133
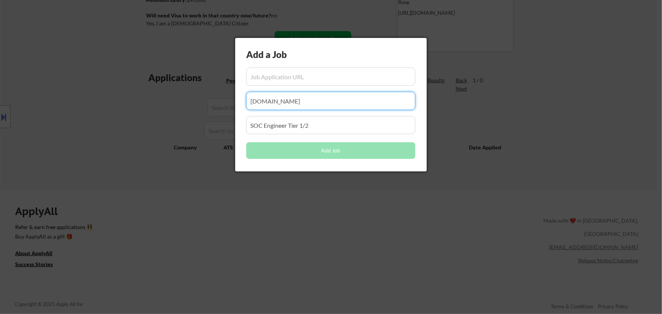
drag, startPoint x: 347, startPoint y: 104, endPoint x: 184, endPoint y: 107, distance: 163.5
click at [184, 107] on body "← Return to /applysquad Mailslurp Inbox Job Search Builder Favor Umeobi User Em…" at bounding box center [331, 19] width 662 height 314
paste input "edmn.fa.us2.oraclecloud.com"
click at [282, 77] on input "input" at bounding box center [330, 77] width 169 height 18
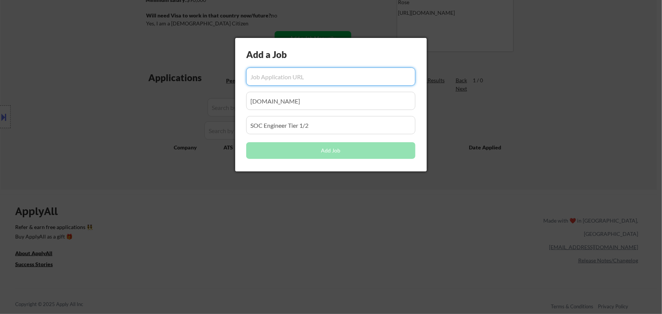
paste input "https://edmn.fa.us2.oraclecloud.com/hcmUI/CandidateExperience/en/sites/CX_1/job…"
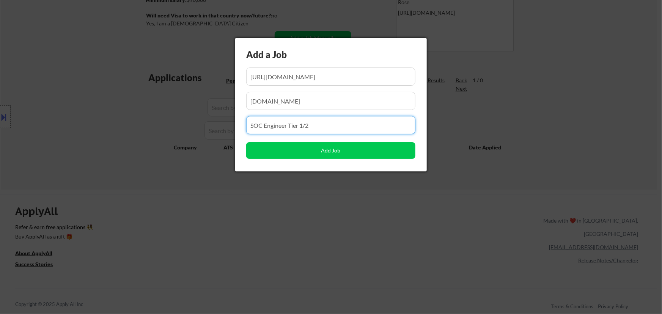
drag, startPoint x: 311, startPoint y: 127, endPoint x: 157, endPoint y: 152, distance: 156.0
click at [157, 152] on body "← Return to /applysquad Mailslurp Inbox Job Search Builder Favor Umeobi User Em…" at bounding box center [331, 19] width 662 height 314
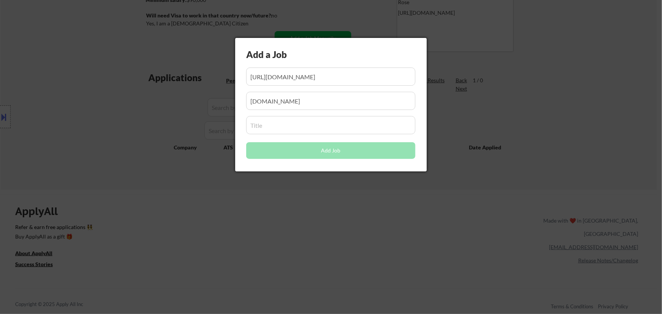
click at [327, 124] on input "input" at bounding box center [330, 125] width 169 height 18
paste input "Cybersecurity CASB Engineer"
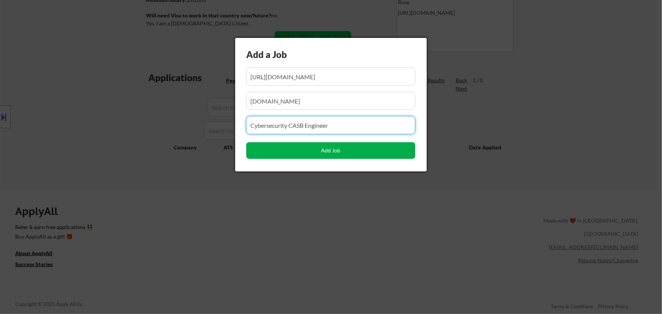
click at [341, 154] on button "Add Job" at bounding box center [330, 150] width 169 height 17
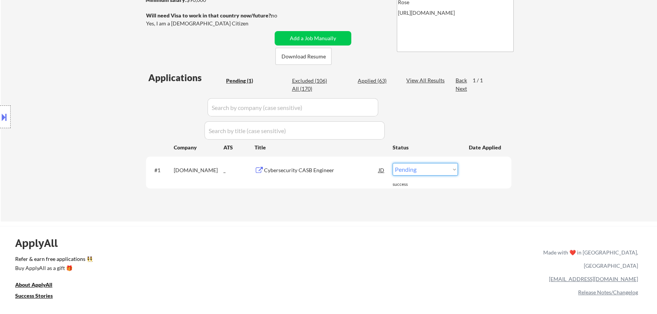
drag, startPoint x: 452, startPoint y: 168, endPoint x: 444, endPoint y: 174, distance: 10.6
click at [452, 168] on select "Choose an option... Pending Applied Excluded (Questions) Excluded (Expired) Exc…" at bounding box center [424, 169] width 65 height 13
click at [392, 163] on select "Choose an option... Pending Applied Excluded (Questions) Excluded (Expired) Exc…" at bounding box center [424, 169] width 65 height 13
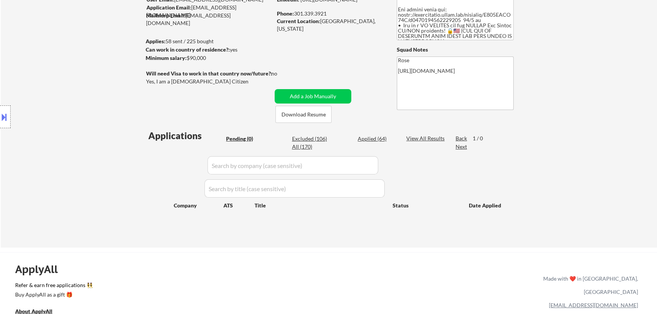
scroll to position [69, 0]
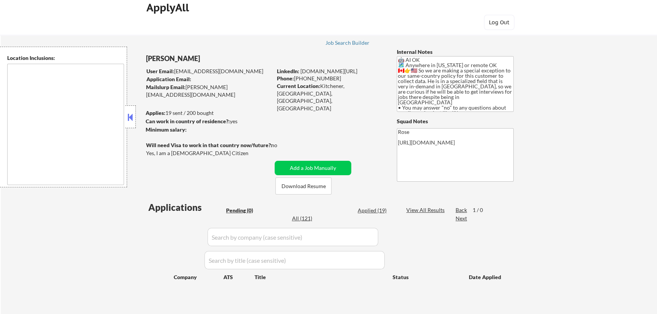
scroll to position [34, 0]
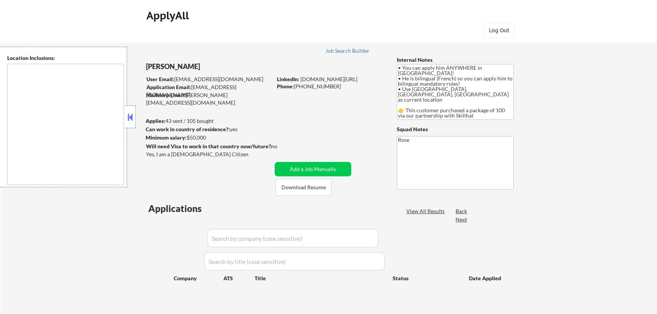
type textarea "country:[GEOGRAPHIC_DATA]"
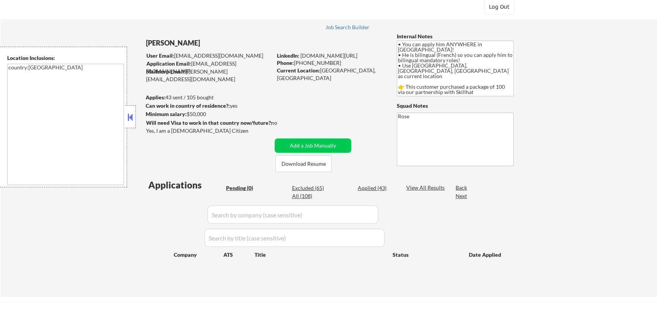
scroll to position [34, 0]
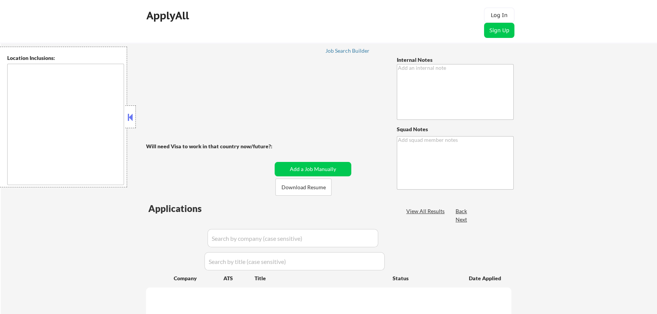
type textarea "Resume #2 is actually a COVER LETTER you can use - 9/29 AB Please spend 10-15 m…"
type textarea "Rose [URL][DOMAIN_NAME]"
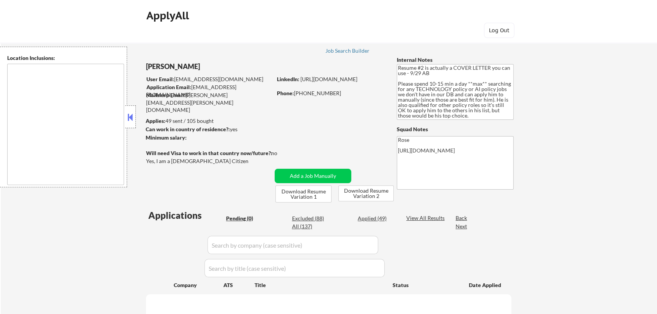
type textarea "Arlington, VA Alexandria, VA Bethesda, MD Silver Spring, MD Falls Church, VA Hy…"
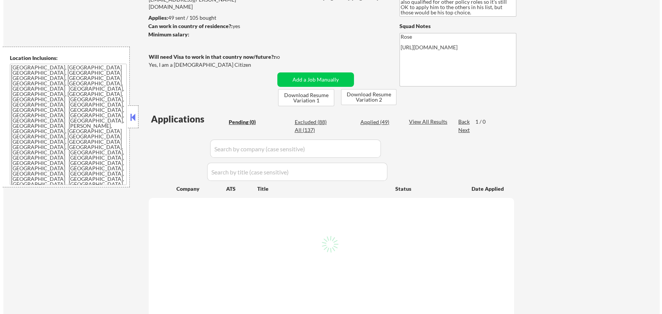
scroll to position [69, 0]
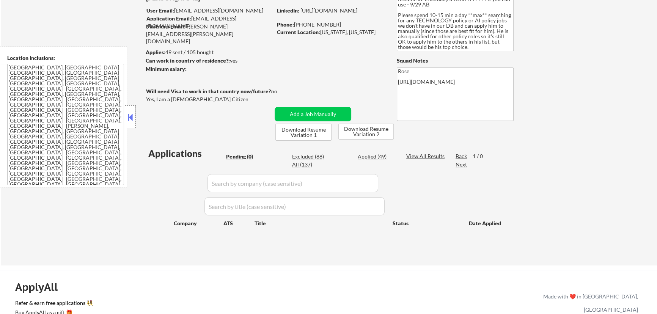
click at [378, 156] on div "Applied (49)" at bounding box center [377, 157] width 38 height 8
click at [365, 187] on input "input" at bounding box center [292, 183] width 171 height 18
paste input "datavant"
type input "datavant"
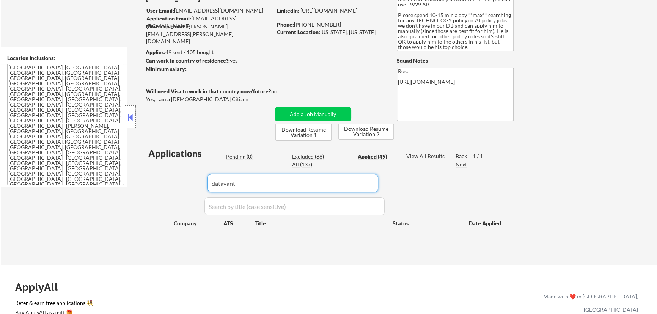
click at [162, 183] on div "Applications Pending (0) Excluded (88) Applied (49) All (137) View All Results …" at bounding box center [328, 199] width 365 height 104
select select ""applied""
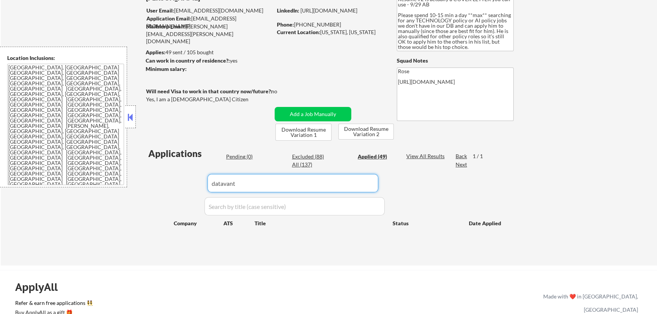
select select ""applied""
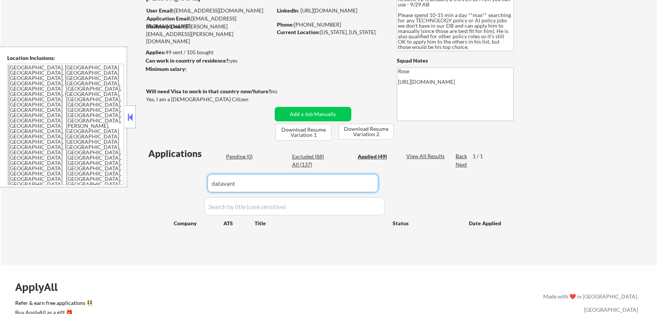
select select ""applied""
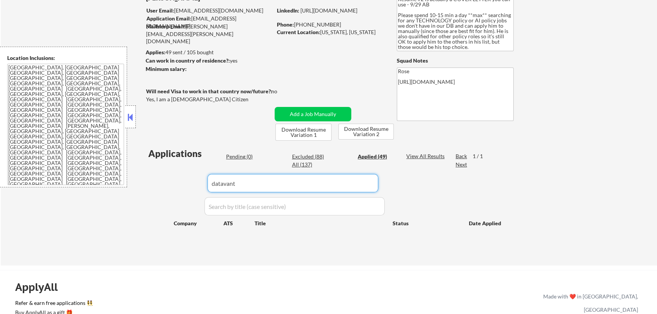
select select ""applied""
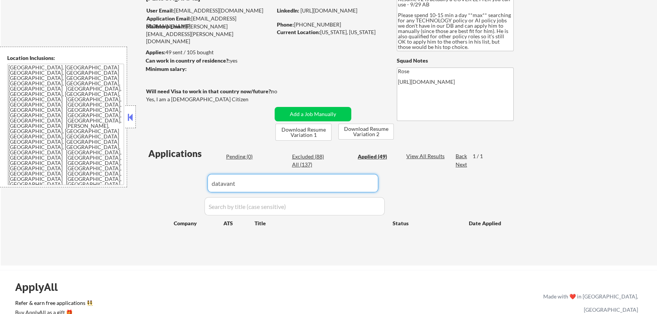
select select ""applied""
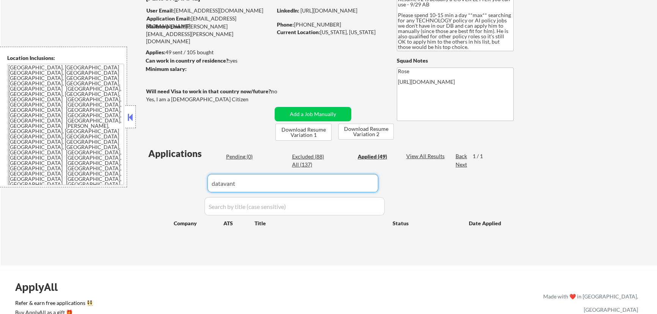
select select ""applied""
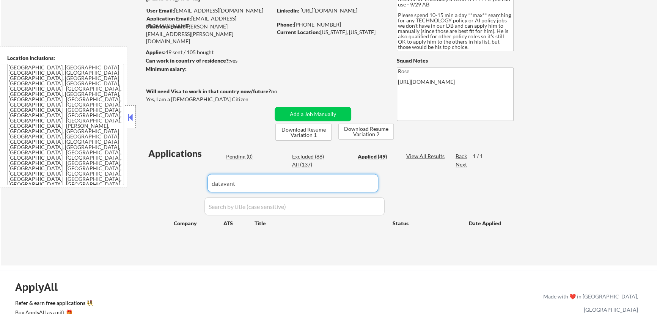
select select ""applied""
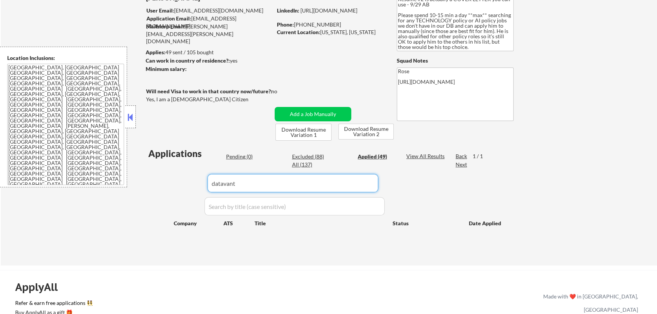
select select ""applied""
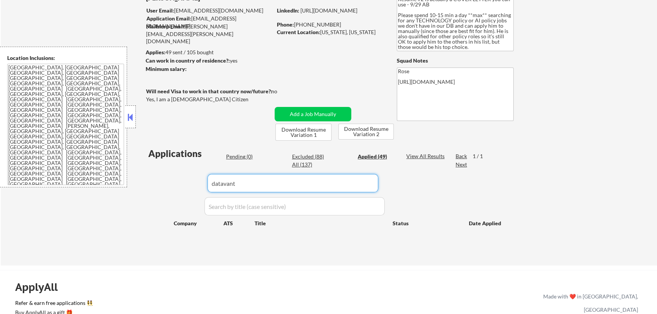
select select ""applied""
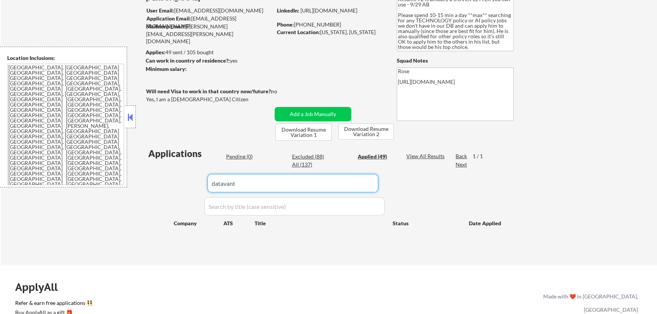
select select ""applied""
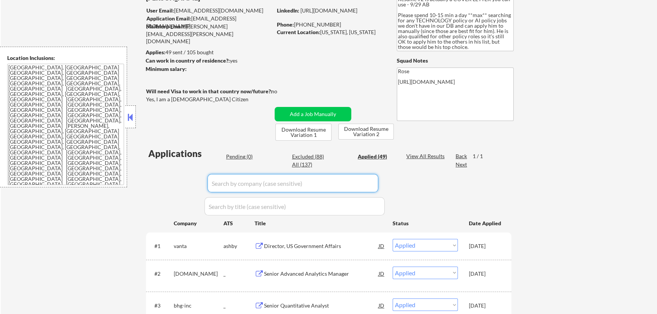
paste input "datavant"
type input "datavant"
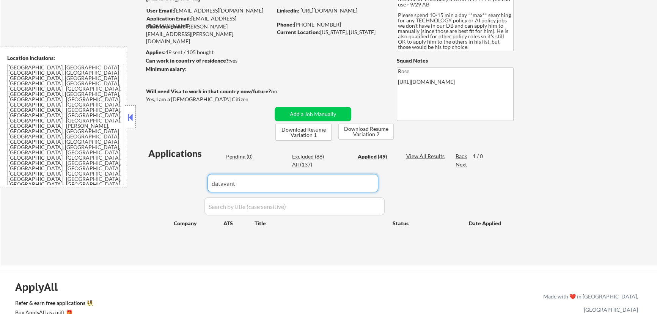
drag, startPoint x: 246, startPoint y: 183, endPoint x: 172, endPoint y: 187, distance: 74.8
click at [173, 187] on div "Applications Pending (0) Excluded (88) Applied (49) All (137) View All Results …" at bounding box center [328, 199] width 365 height 104
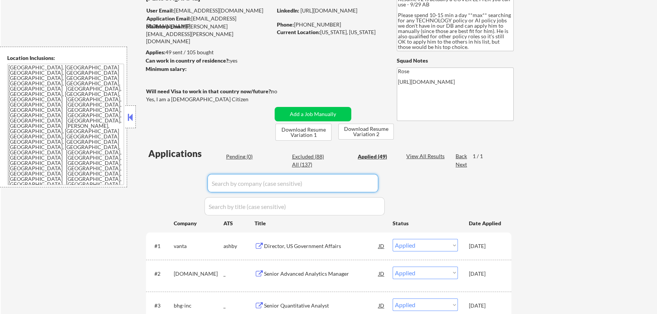
click at [248, 156] on div "Pending (0)" at bounding box center [245, 157] width 38 height 8
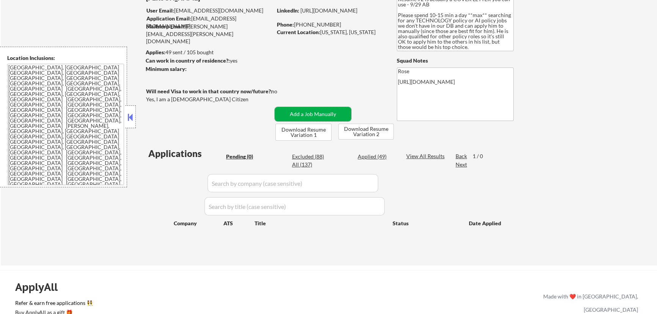
click at [308, 112] on button "Add a Job Manually" at bounding box center [313, 114] width 77 height 14
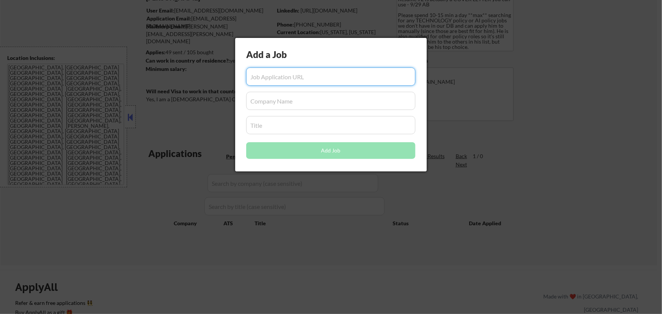
paste input "https://www.datavant.com/about/careers/open-roles/job?gh_jid=4943460008"
type input "https://www.datavant.com/about/careers/open-roles/job?gh_jid=4943460008"
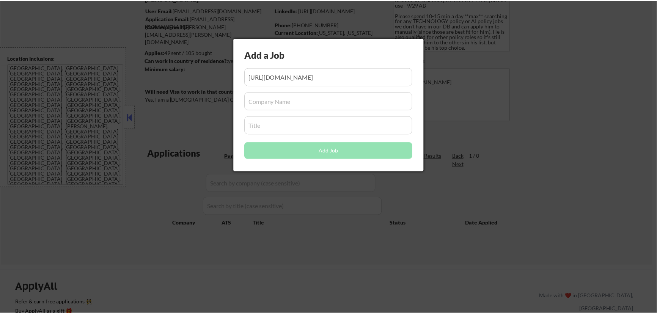
scroll to position [0, 0]
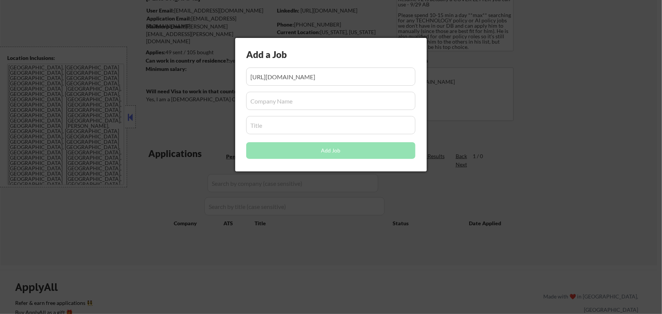
click at [321, 105] on input "input" at bounding box center [330, 101] width 169 height 18
paste input "/www.datavant.com"
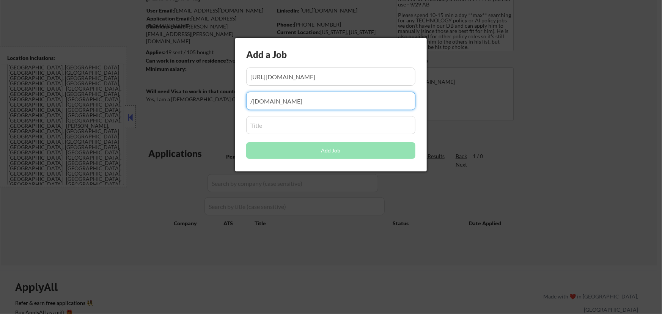
click at [253, 101] on input "input" at bounding box center [330, 101] width 169 height 18
type input "www.datavant.com"
click at [343, 131] on input "input" at bounding box center [330, 125] width 169 height 18
paste input "Commercial Strategy and Analytics Manager"
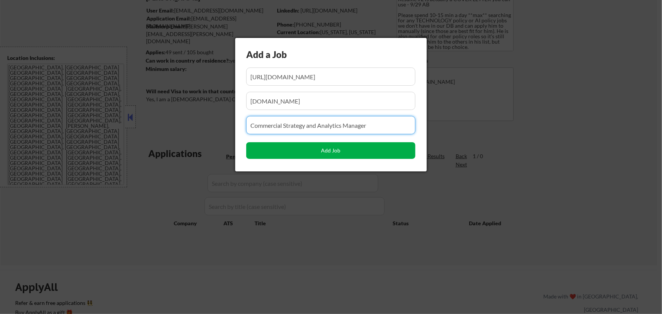
type input "Commercial Strategy and Analytics Manager"
click at [323, 150] on button "Add Job" at bounding box center [330, 150] width 169 height 17
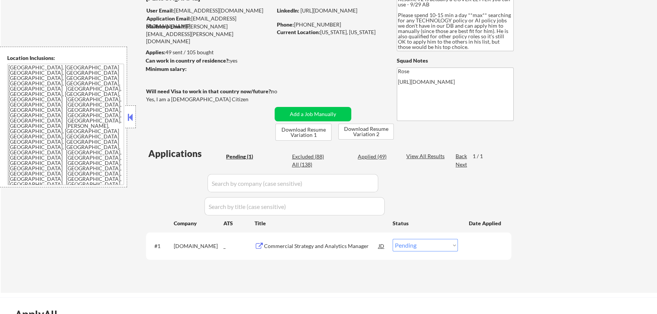
click at [430, 246] on select "Choose an option... Pending Applied Excluded (Questions) Excluded (Expired) Exc…" at bounding box center [424, 245] width 65 height 13
select select ""applied""
click at [392, 239] on select "Choose an option... Pending Applied Excluded (Questions) Excluded (Expired) Exc…" at bounding box center [424, 245] width 65 height 13
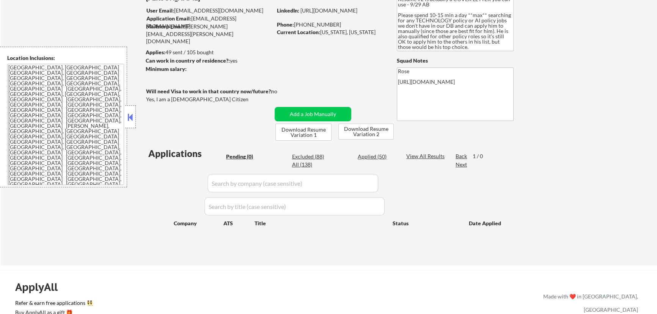
click at [379, 160] on div "Pending (0) Excluded (88) Applied (50) All (138)" at bounding box center [311, 161] width 170 height 16
click at [381, 157] on div "Applied (50)" at bounding box center [377, 157] width 38 height 8
select select ""applied""
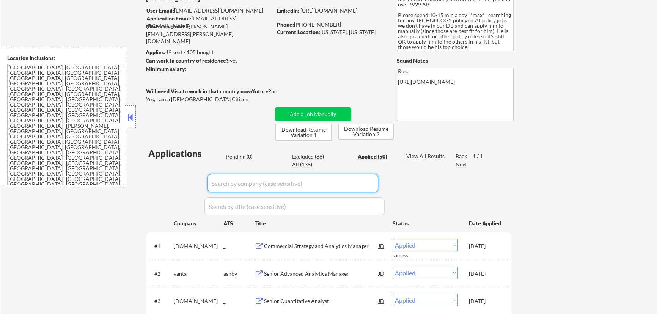
click at [360, 187] on input "input" at bounding box center [292, 183] width 171 height 18
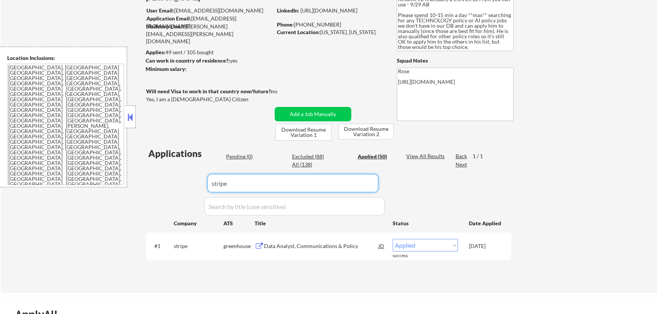
type input "stripe"
drag, startPoint x: 268, startPoint y: 179, endPoint x: 139, endPoint y: 188, distance: 129.6
click at [144, 188] on div "← Return to /applysquad Mailslurp Inbox Job Search Builder Jeremy Pesner User E…" at bounding box center [329, 124] width 378 height 325
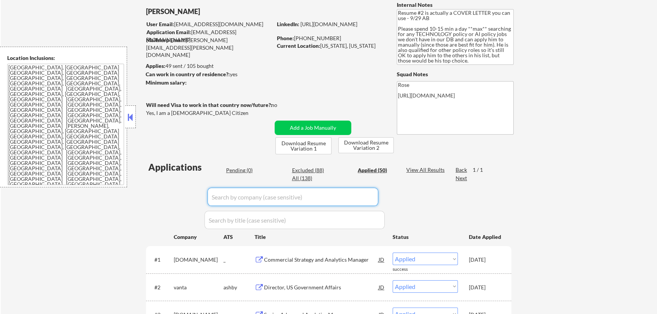
scroll to position [34, 0]
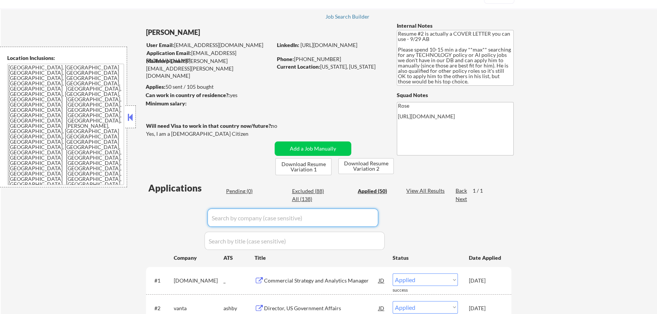
drag, startPoint x: 129, startPoint y: 114, endPoint x: 136, endPoint y: 111, distance: 7.7
click at [129, 114] on button at bounding box center [130, 116] width 8 height 11
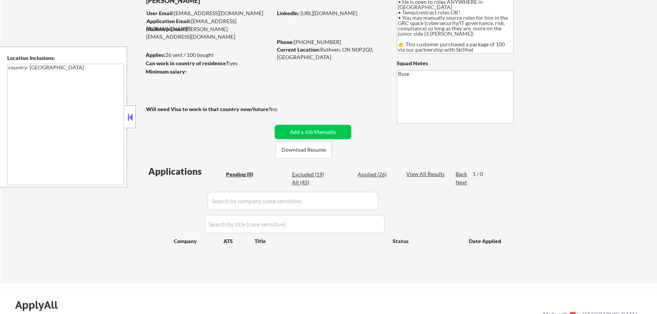
scroll to position [69, 0]
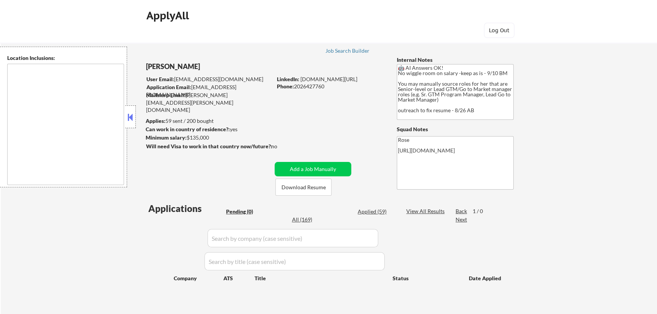
type textarea "Reston, [GEOGRAPHIC_DATA] [GEOGRAPHIC_DATA], [GEOGRAPHIC_DATA] [GEOGRAPHIC_DATA…"
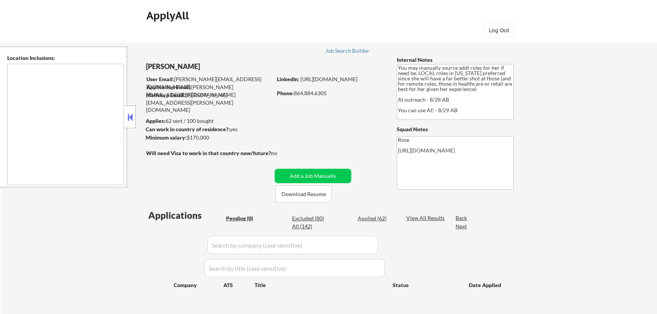
type textarea "Orlando, FL Winter Park, FL Maitland, FL Altamonte Springs, FL Casselberry, FL …"
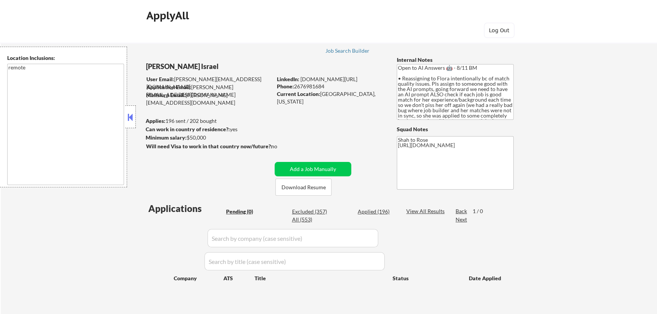
click at [131, 118] on button at bounding box center [130, 116] width 8 height 11
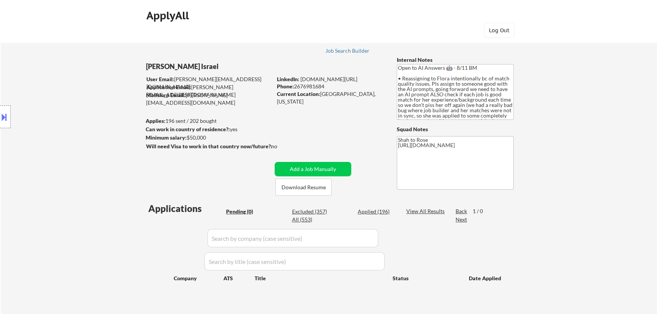
click at [375, 212] on div "Applied (196)" at bounding box center [377, 212] width 38 height 8
select select ""applied""
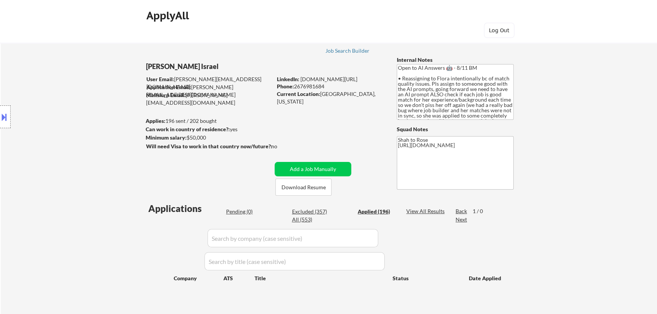
select select ""applied""
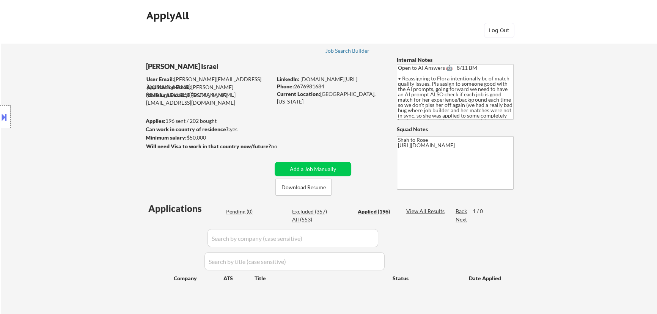
select select ""applied""
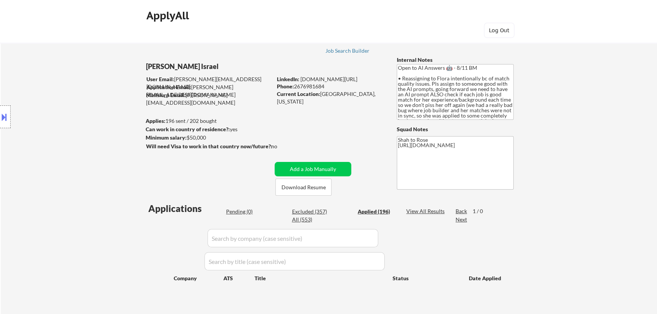
select select ""applied""
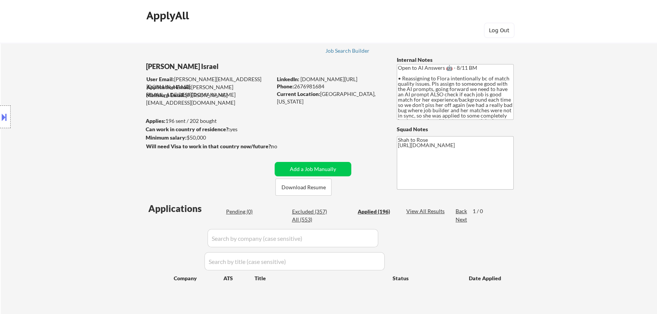
select select ""applied""
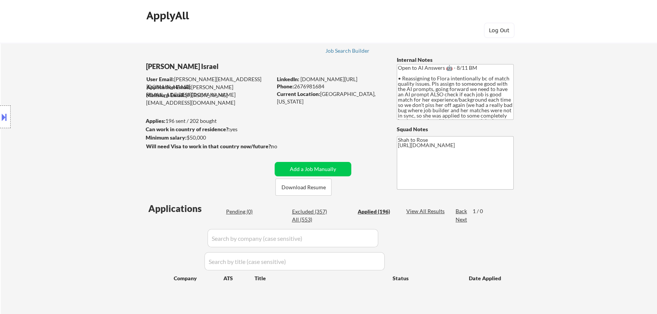
select select ""applied""
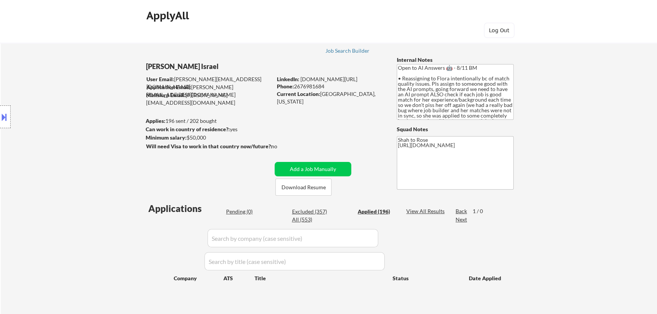
select select ""applied""
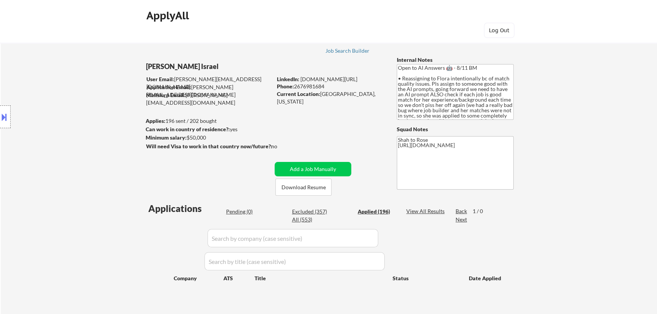
select select ""applied""
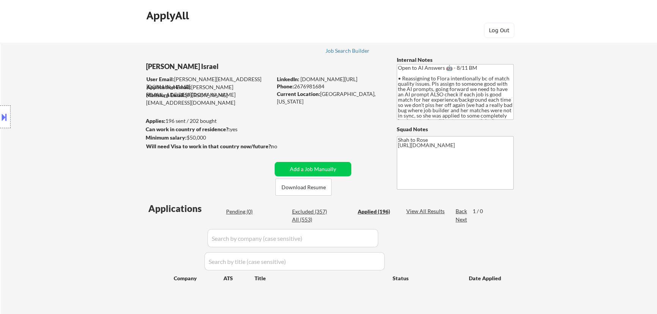
select select ""applied""
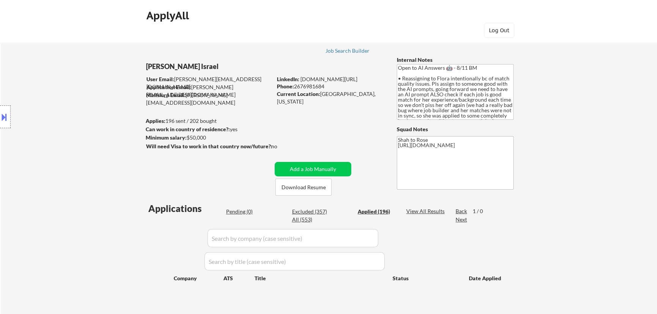
select select ""applied""
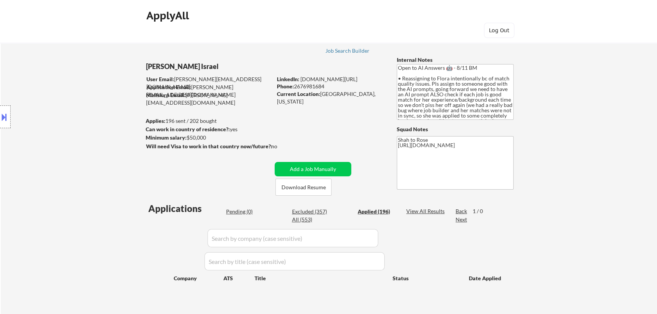
select select ""applied""
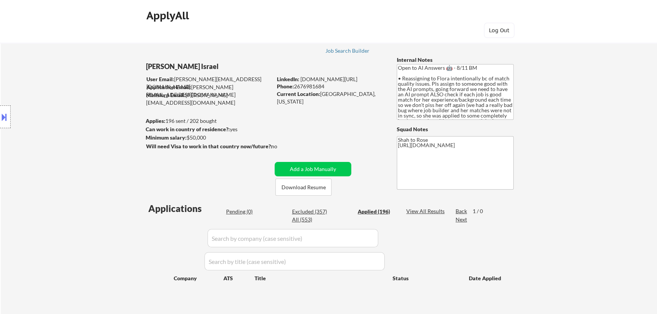
select select ""applied""
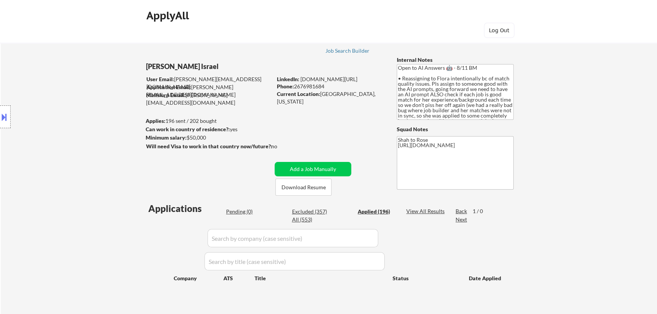
select select ""applied""
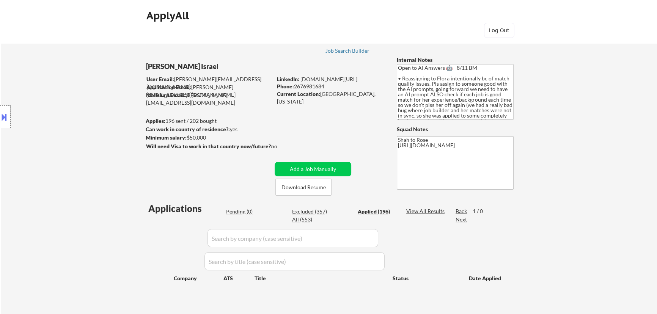
select select ""applied""
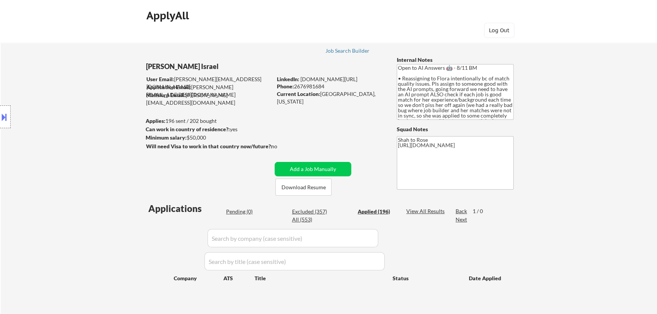
select select ""applied""
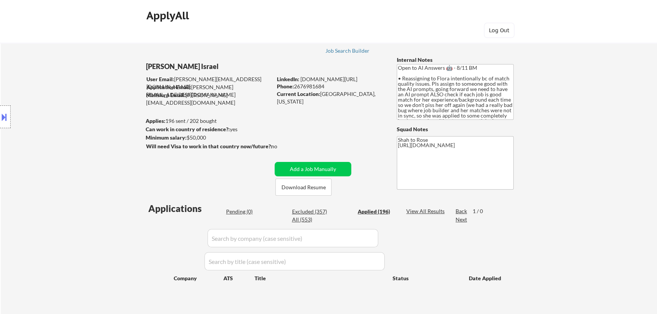
select select ""applied""
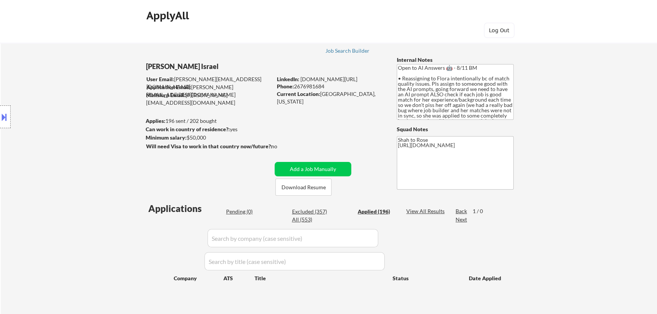
select select ""applied""
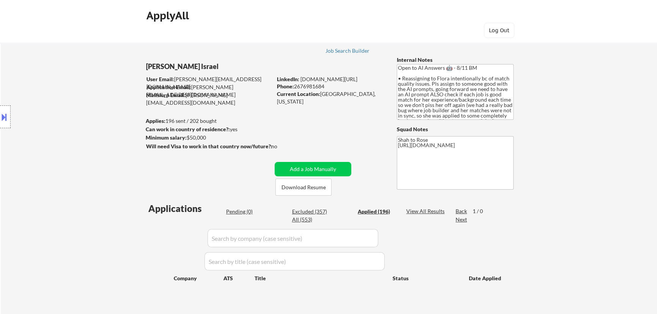
select select ""applied""
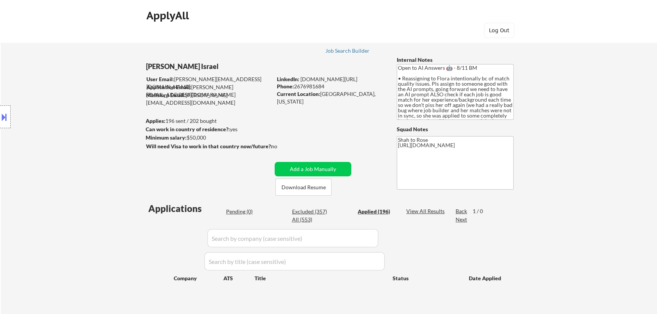
select select ""applied""
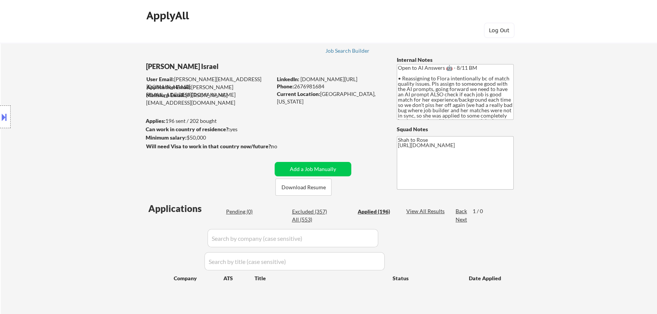
select select ""applied""
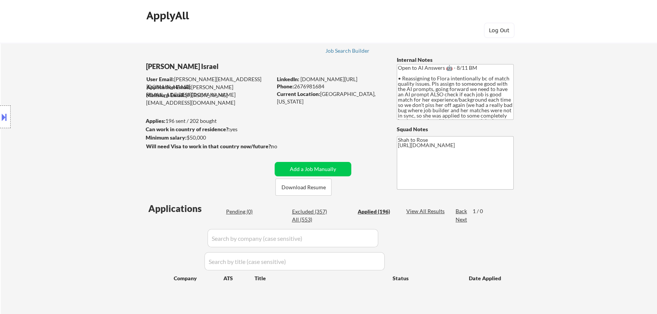
select select ""applied""
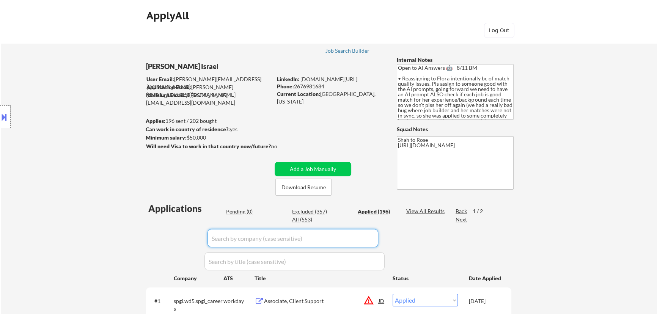
click at [360, 243] on input "input" at bounding box center [292, 238] width 171 height 18
paste input "/gruns"
type input "/gruns"
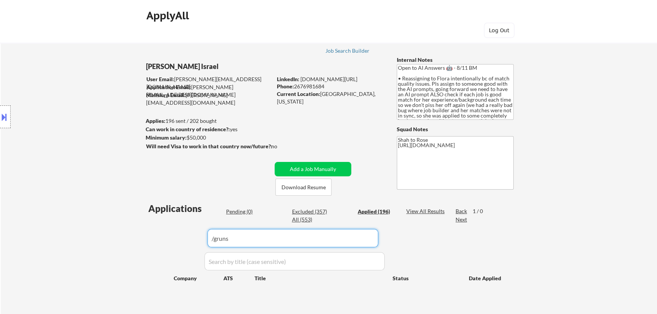
drag, startPoint x: 216, startPoint y: 239, endPoint x: 129, endPoint y: 241, distance: 86.9
click at [130, 242] on div "← Return to /applysquad Mailslurp Inbox Job Search Builder [PERSON_NAME] [GEOGR…" at bounding box center [329, 175] width 656 height 290
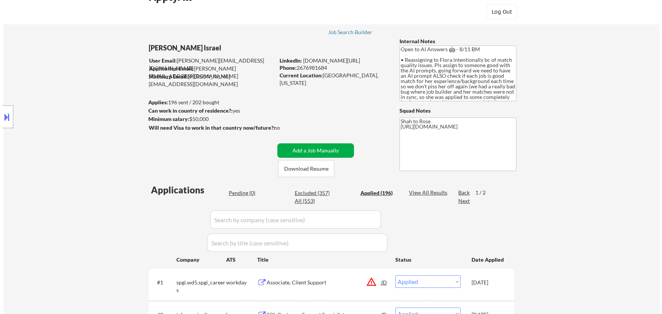
scroll to position [34, 0]
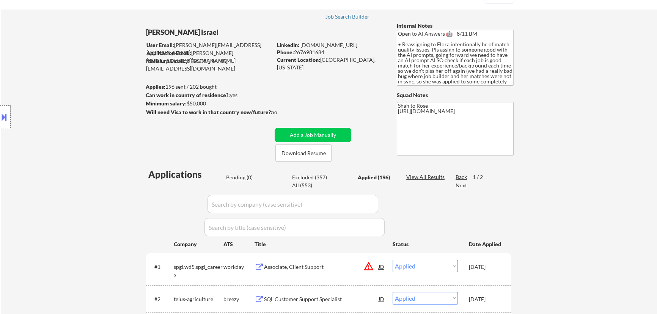
click at [244, 178] on div "Pending (0)" at bounding box center [245, 178] width 38 height 8
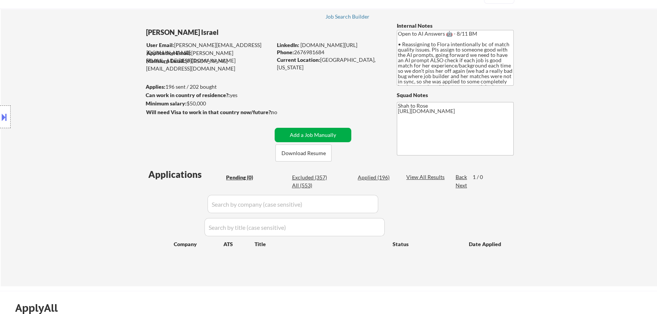
click at [319, 135] on button "Add a Job Manually" at bounding box center [313, 135] width 77 height 14
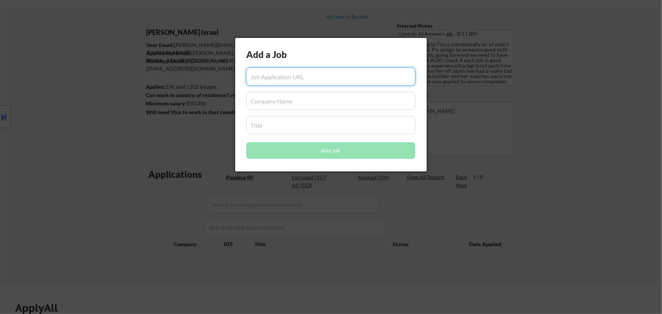
paste input "[URL][DOMAIN_NAME]"
type input "[URL][DOMAIN_NAME]"
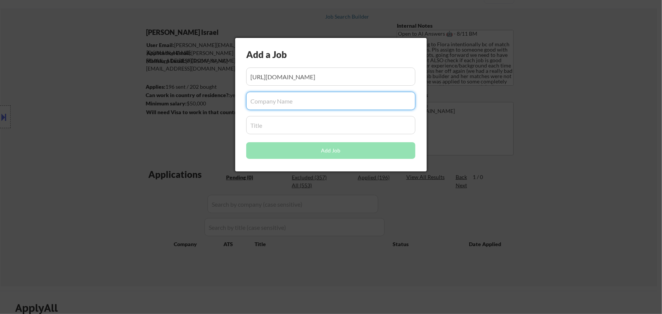
click at [293, 102] on input "input" at bounding box center [330, 101] width 169 height 18
paste input "gruns"
type input "gruns"
click at [324, 129] on input "input" at bounding box center [330, 125] width 169 height 18
paste input "Logistics Coordinator"
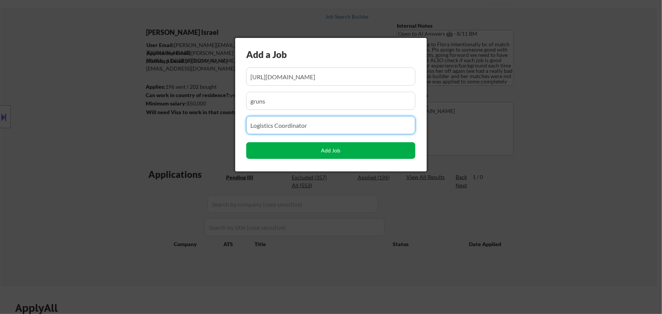
type input "Logistics Coordinator"
drag, startPoint x: 332, startPoint y: 150, endPoint x: 323, endPoint y: 157, distance: 11.6
click at [331, 150] on button "Add Job" at bounding box center [330, 150] width 169 height 17
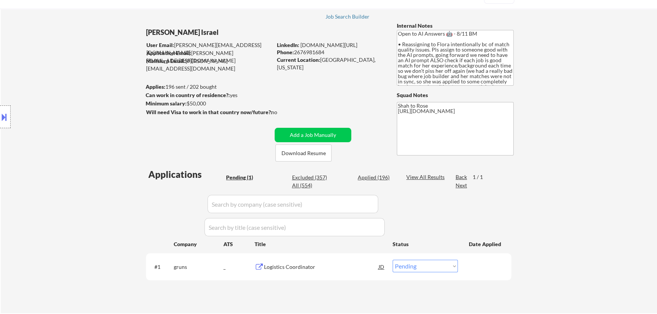
drag, startPoint x: 354, startPoint y: 294, endPoint x: 375, endPoint y: 281, distance: 24.8
click at [355, 294] on div "Applications Pending (1) Excluded (357) Applied (196) All (554) View All Result…" at bounding box center [328, 233] width 365 height 131
click at [436, 266] on select "Choose an option... Pending Applied Excluded (Questions) Excluded (Expired) Exc…" at bounding box center [424, 266] width 65 height 13
select select ""applied""
click at [392, 260] on select "Choose an option... Pending Applied Excluded (Questions) Excluded (Expired) Exc…" at bounding box center [424, 266] width 65 height 13
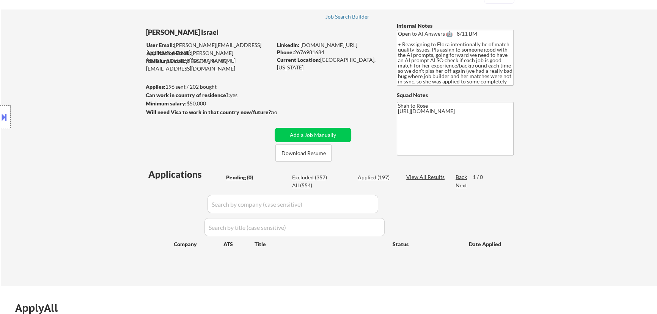
click at [386, 175] on div "Applied (197)" at bounding box center [377, 178] width 38 height 8
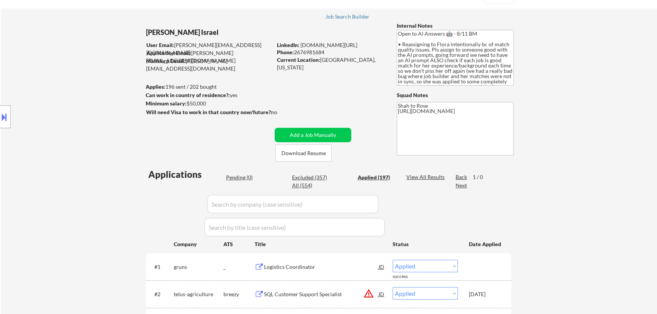
click at [385, 177] on div "Applied (197)" at bounding box center [377, 178] width 38 height 8
click at [361, 199] on input "input" at bounding box center [292, 204] width 171 height 18
paste input "/[DOMAIN_NAME]"
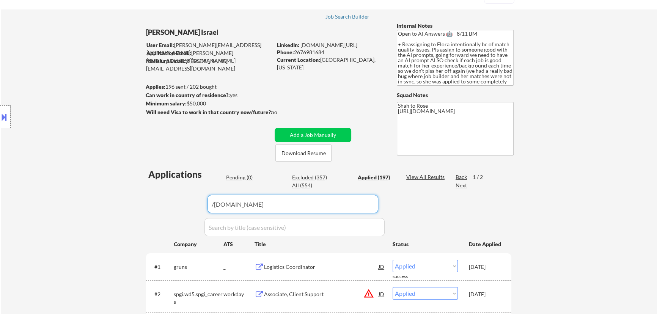
click at [213, 202] on input "input" at bounding box center [292, 204] width 171 height 18
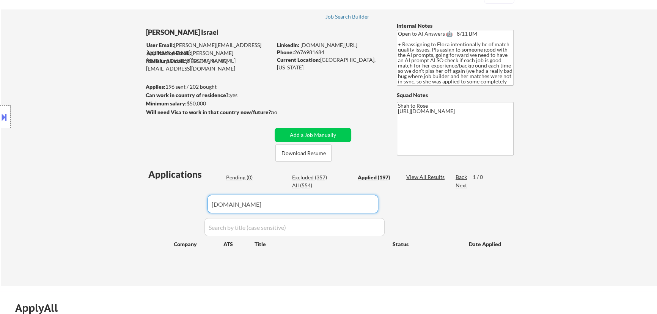
drag, startPoint x: 236, startPoint y: 204, endPoint x: 276, endPoint y: 204, distance: 39.8
click at [276, 204] on input "input" at bounding box center [292, 204] width 171 height 18
type input "patriotgis"
drag, startPoint x: 265, startPoint y: 208, endPoint x: 181, endPoint y: 207, distance: 83.8
click at [182, 207] on div "Applications Pending (0) Excluded (357) Applied (197) All (554) View All Result…" at bounding box center [328, 220] width 365 height 104
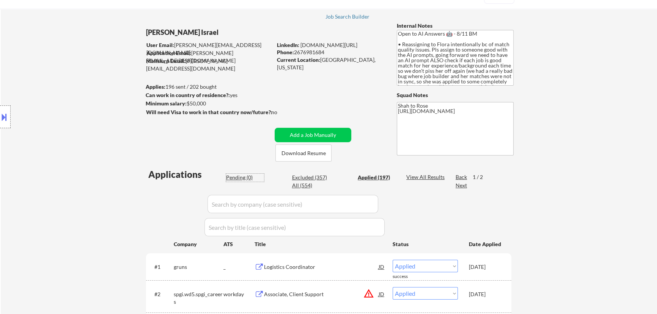
click at [246, 176] on div "Pending (0)" at bounding box center [245, 178] width 38 height 8
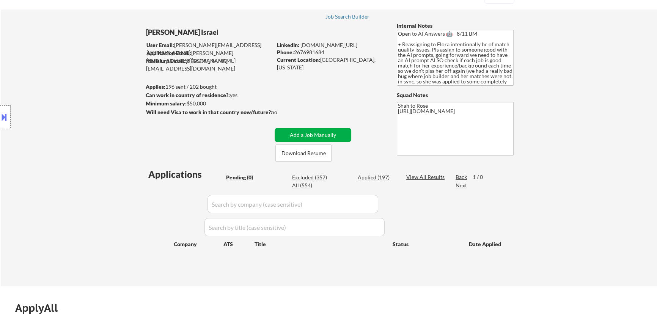
click at [307, 133] on button "Add a Job Manually" at bounding box center [313, 135] width 77 height 14
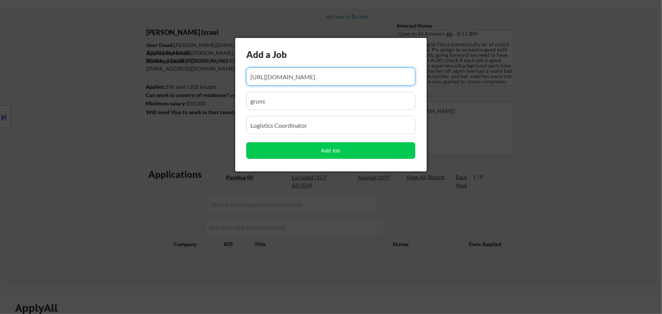
drag, startPoint x: 364, startPoint y: 75, endPoint x: 307, endPoint y: 77, distance: 56.6
click at [305, 80] on input "input" at bounding box center [330, 77] width 169 height 18
type input "[URL]"
drag, startPoint x: 356, startPoint y: 78, endPoint x: 218, endPoint y: 79, distance: 137.7
click at [219, 79] on body "← Return to /applysquad Mailslurp Inbox Job Search Builder [PERSON_NAME] [GEOGR…" at bounding box center [331, 123] width 662 height 314
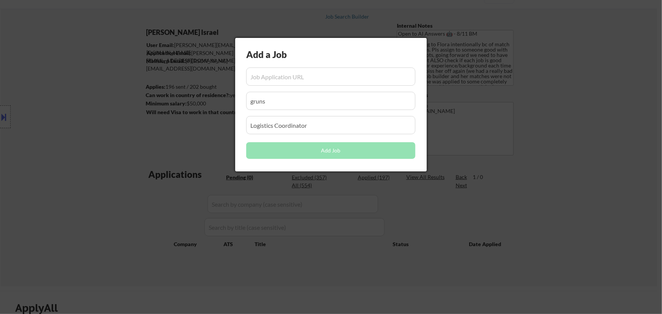
click at [287, 78] on input "input" at bounding box center [330, 77] width 169 height 18
paste input "[URL][DOMAIN_NAME]"
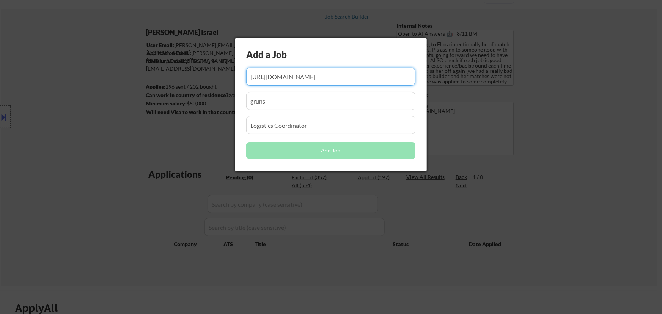
scroll to position [0, 116]
type input "[URL][DOMAIN_NAME]"
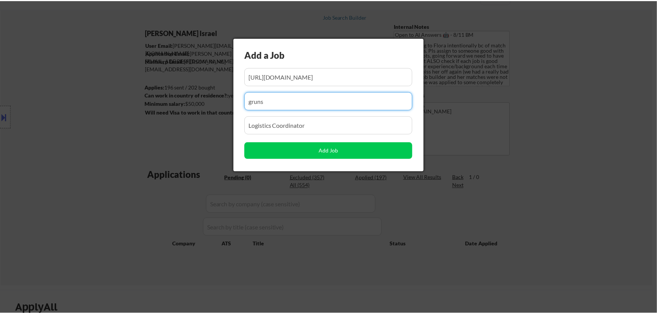
scroll to position [0, 0]
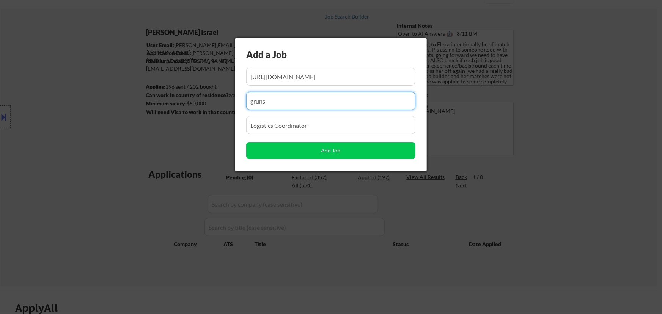
drag, startPoint x: 281, startPoint y: 106, endPoint x: 184, endPoint y: 113, distance: 97.0
click at [184, 113] on body "← Return to /applysquad Mailslurp Inbox Job Search Builder [PERSON_NAME] [GEOGR…" at bounding box center [331, 123] width 662 height 314
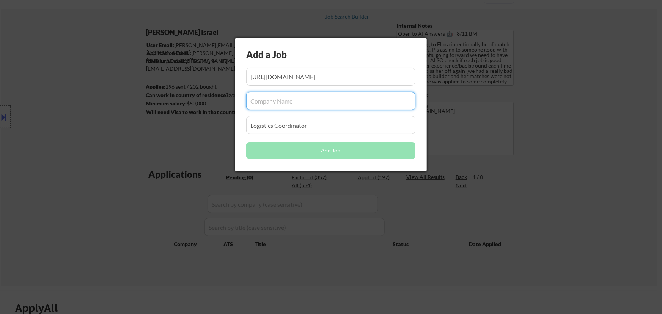
paste input "/[DOMAIN_NAME][URL]"
click at [253, 100] on input "input" at bounding box center [330, 101] width 169 height 18
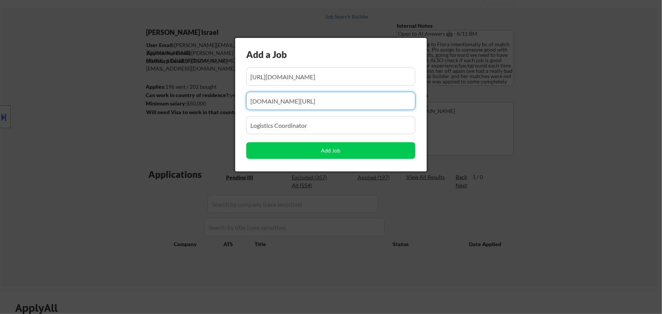
drag, startPoint x: 320, startPoint y: 100, endPoint x: 312, endPoint y: 100, distance: 8.7
click at [320, 100] on input "input" at bounding box center [330, 101] width 169 height 18
type input "[DOMAIN_NAME]"
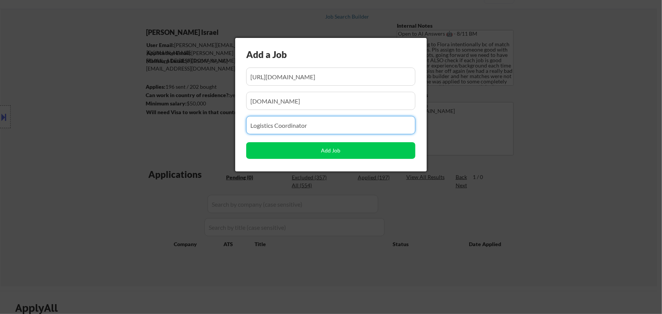
drag, startPoint x: 305, startPoint y: 125, endPoint x: 176, endPoint y: 125, distance: 128.9
click at [177, 125] on body "← Return to /applysquad Mailslurp Inbox Job Search Builder [PERSON_NAME] [GEOGR…" at bounding box center [331, 123] width 662 height 314
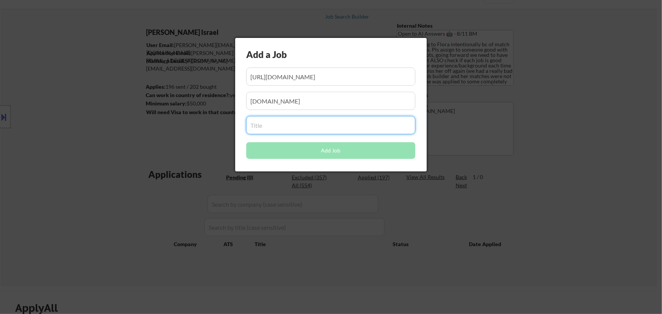
click at [278, 127] on input "input" at bounding box center [330, 125] width 169 height 18
paste input "Operations Specialist (Remote)"
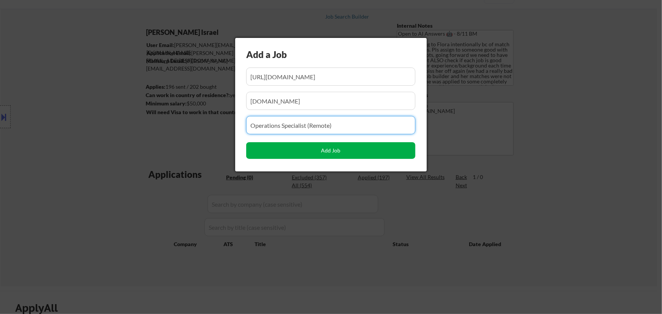
type input "Operations Specialist (Remote)"
click at [326, 150] on button "Add Job" at bounding box center [330, 150] width 169 height 17
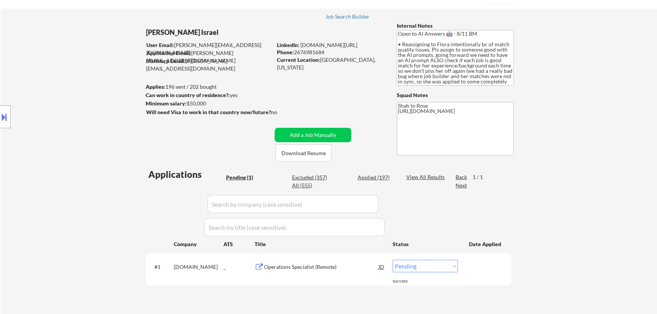
click at [424, 266] on select "Choose an option... Pending Applied Excluded (Questions) Excluded (Expired) Exc…" at bounding box center [424, 266] width 65 height 13
select select ""applied""
click at [392, 260] on select "Choose an option... Pending Applied Excluded (Questions) Excluded (Expired) Exc…" at bounding box center [424, 266] width 65 height 13
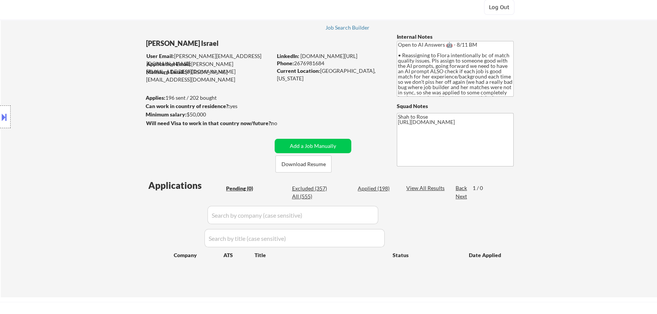
scroll to position [34, 0]
